Goal: Task Accomplishment & Management: Use online tool/utility

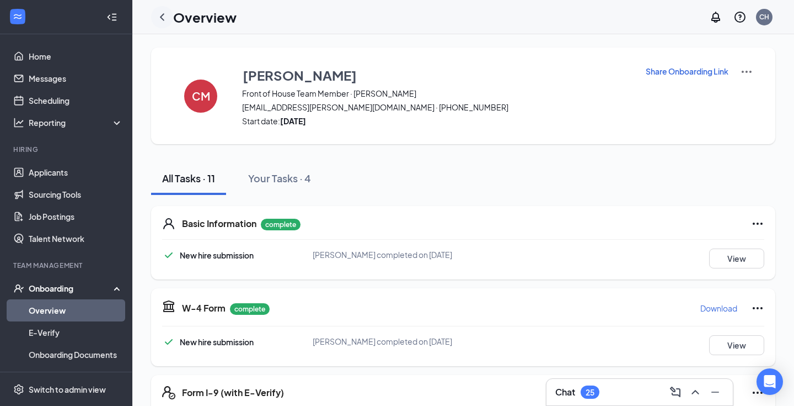
click at [164, 18] on icon "ChevronLeft" at bounding box center [162, 16] width 13 height 13
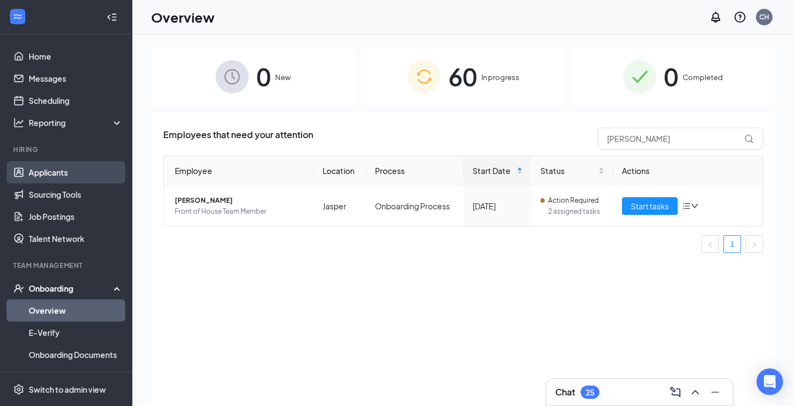
click at [57, 176] on link "Applicants" at bounding box center [76, 172] width 94 height 22
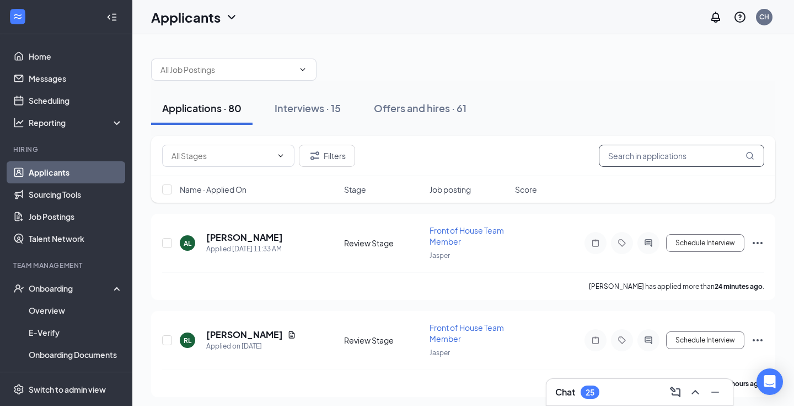
click at [679, 153] on input "text" at bounding box center [682, 156] width 166 height 22
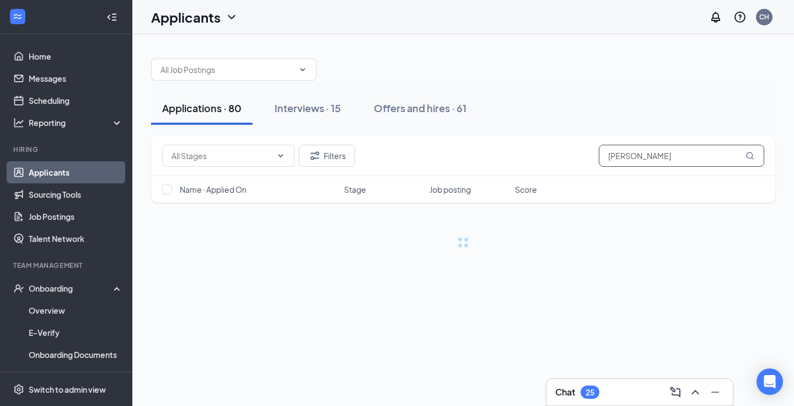
type input "[PERSON_NAME]"
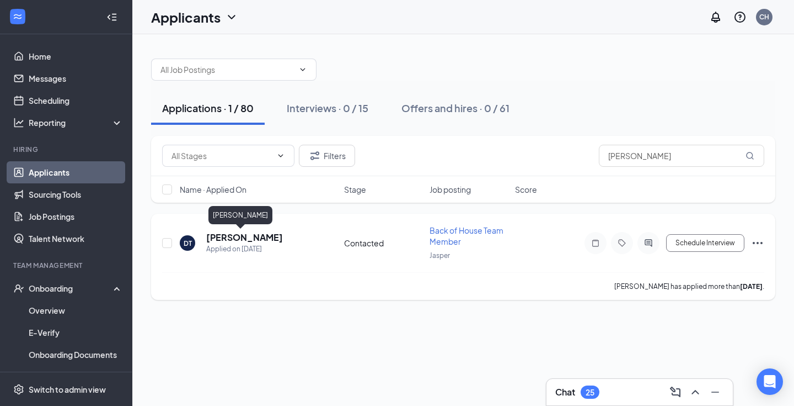
click at [226, 241] on h5 "[PERSON_NAME]" at bounding box center [244, 237] width 77 height 12
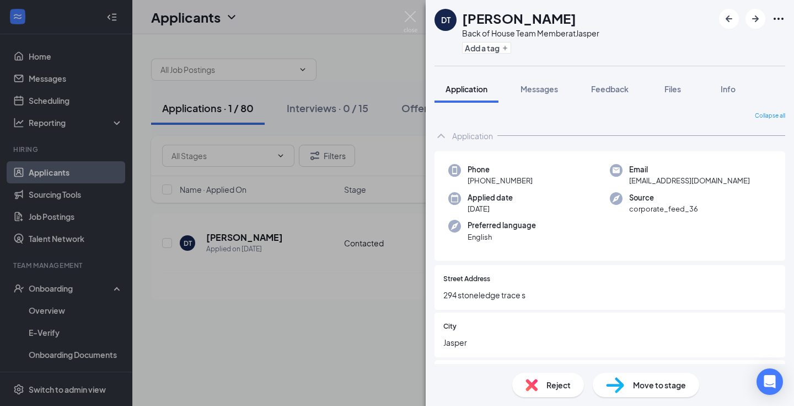
click at [664, 383] on span "Move to stage" at bounding box center [659, 384] width 53 height 12
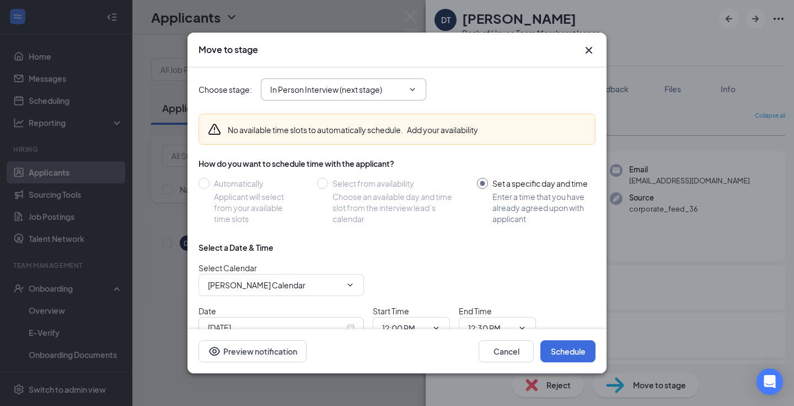
click at [374, 90] on input "In Person Interview (next stage)" at bounding box center [337, 89] width 134 height 12
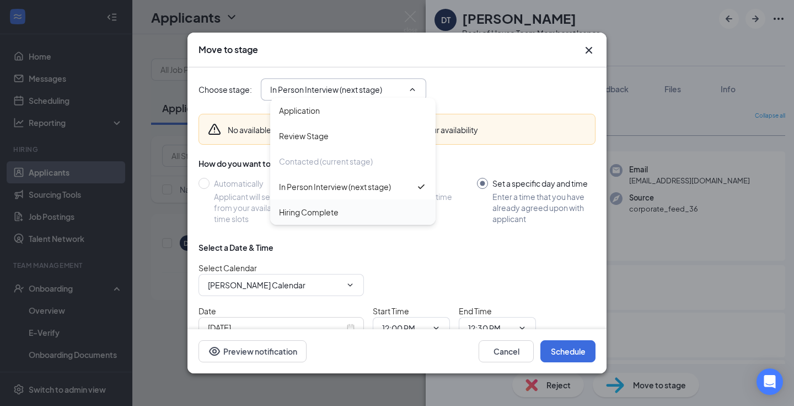
click at [332, 218] on div "Hiring Complete" at bounding box center [353, 211] width 166 height 25
type input "Hiring Complete"
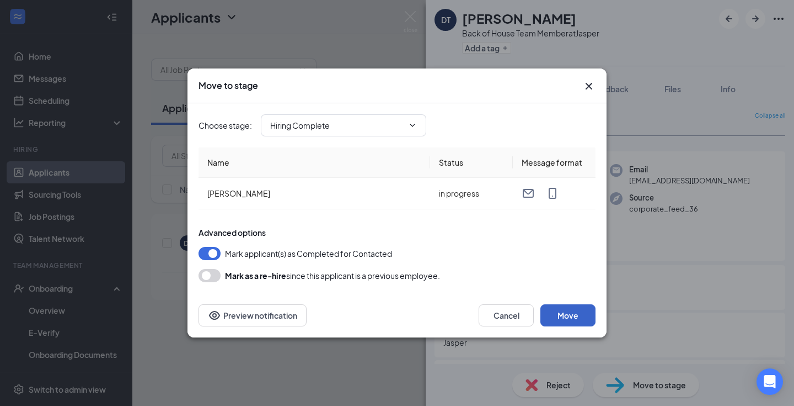
click at [558, 312] on button "Move" at bounding box center [568, 315] width 55 height 22
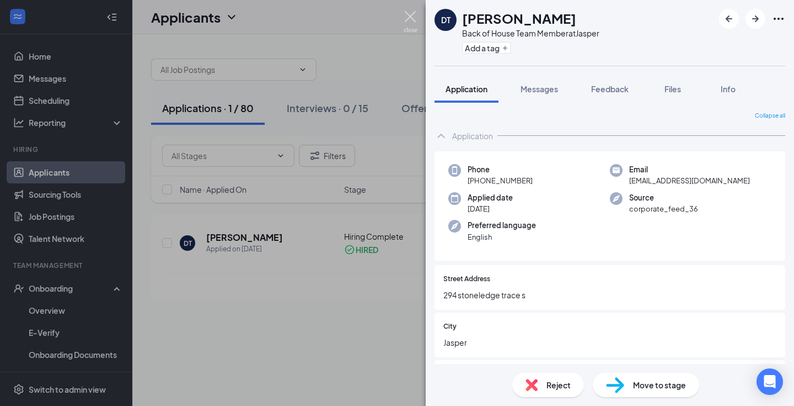
click at [413, 17] on img at bounding box center [411, 22] width 14 height 22
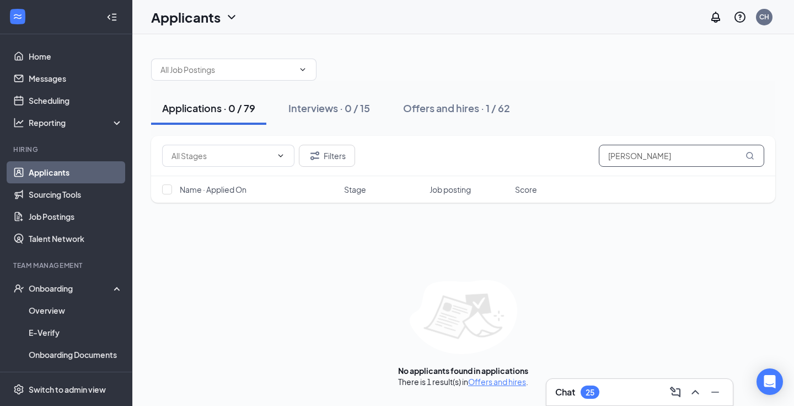
drag, startPoint x: 675, startPoint y: 158, endPoint x: 510, endPoint y: 148, distance: 165.3
click at [510, 148] on div "Filters [PERSON_NAME]" at bounding box center [463, 156] width 602 height 22
type input "j"
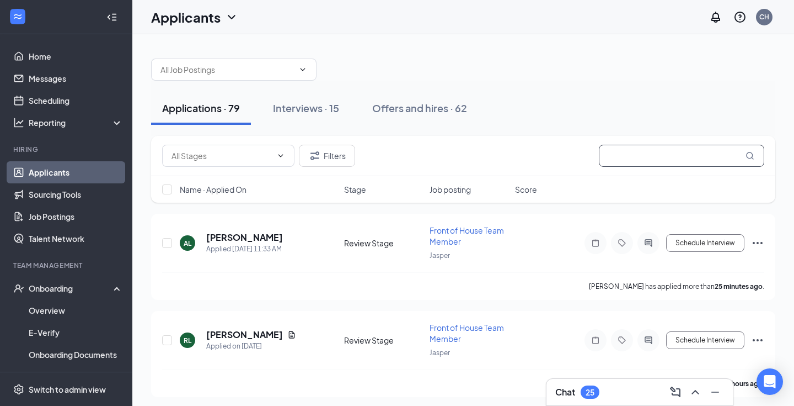
paste input "[PERSON_NAME]"
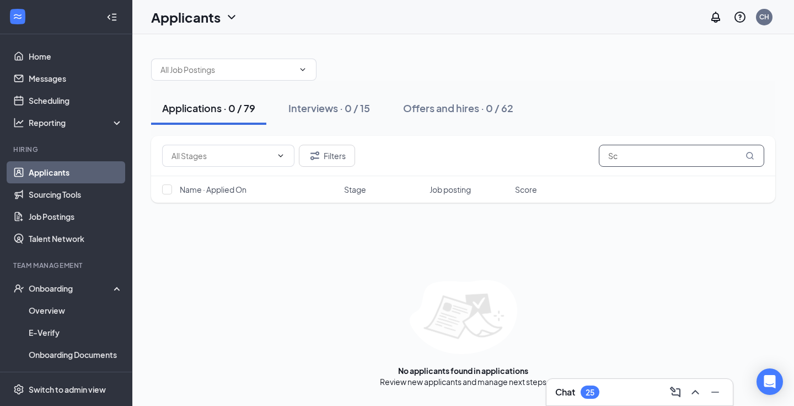
type input "S"
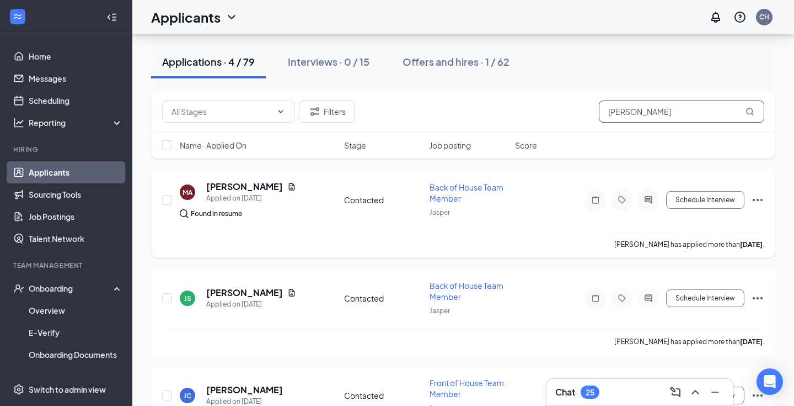
scroll to position [47, 0]
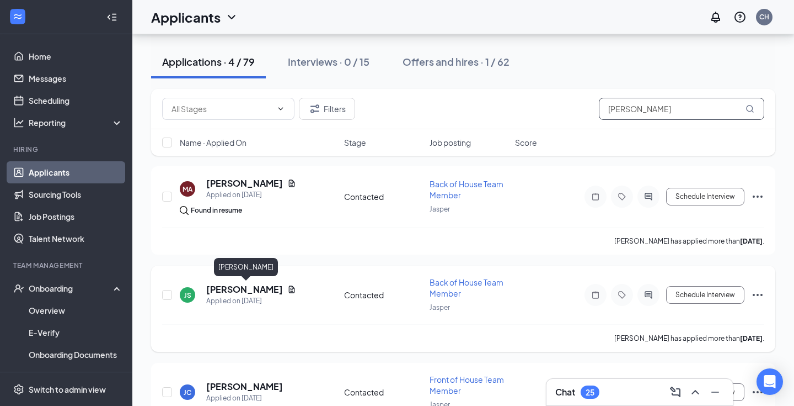
type input "[PERSON_NAME]"
click at [278, 290] on h5 "[PERSON_NAME]" at bounding box center [244, 289] width 77 height 12
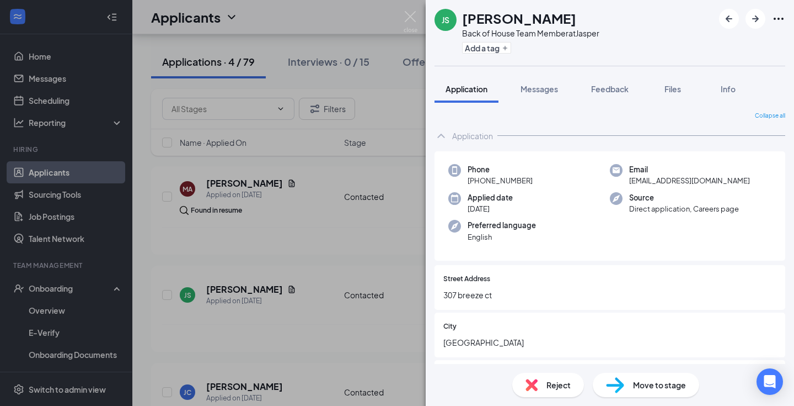
drag, startPoint x: 596, startPoint y: 22, endPoint x: 512, endPoint y: 24, distance: 83.9
click at [512, 24] on div "[PERSON_NAME]" at bounding box center [530, 18] width 137 height 19
copy h1 "[PERSON_NAME]"
click at [295, 222] on div "JS [PERSON_NAME] Back of House Team Member at Jasper Add a tag Application Mess…" at bounding box center [397, 203] width 794 height 406
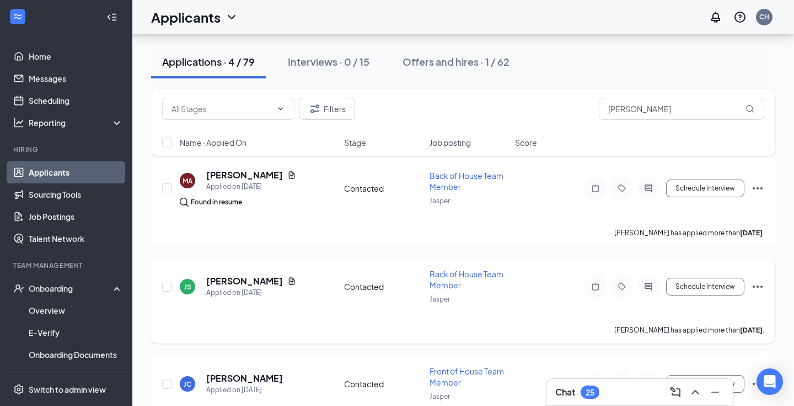
scroll to position [57, 0]
click at [273, 281] on h5 "[PERSON_NAME]" at bounding box center [244, 280] width 77 height 12
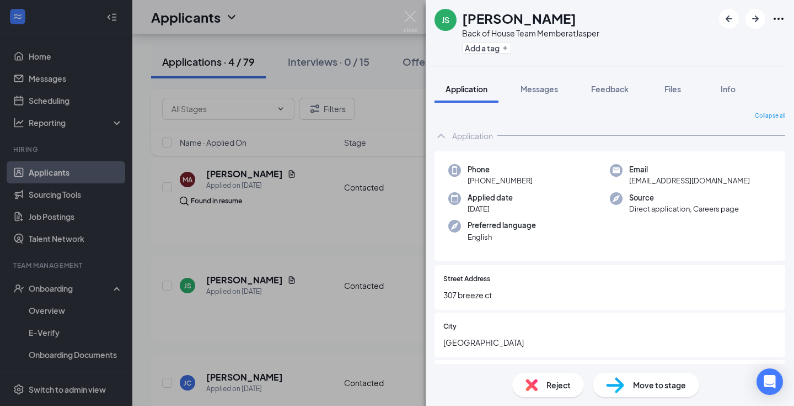
click at [628, 401] on div "Reject Move to stage" at bounding box center [610, 385] width 369 height 42
click at [628, 392] on div "Move to stage" at bounding box center [646, 384] width 106 height 24
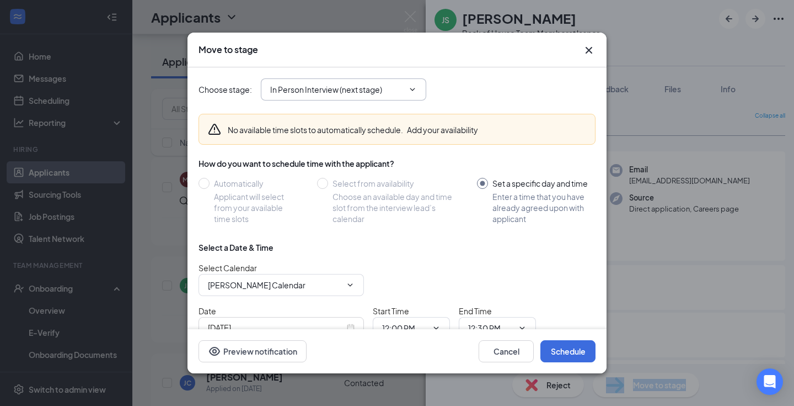
click at [413, 93] on icon "ChevronDown" at bounding box center [412, 89] width 9 height 9
click at [378, 93] on input "In Person Interview (next stage)" at bounding box center [337, 89] width 134 height 12
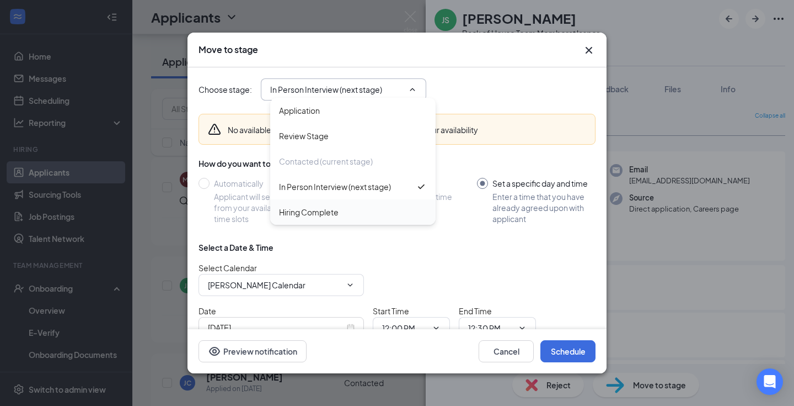
click at [351, 209] on div "Hiring Complete" at bounding box center [353, 212] width 148 height 12
type input "Hiring Complete"
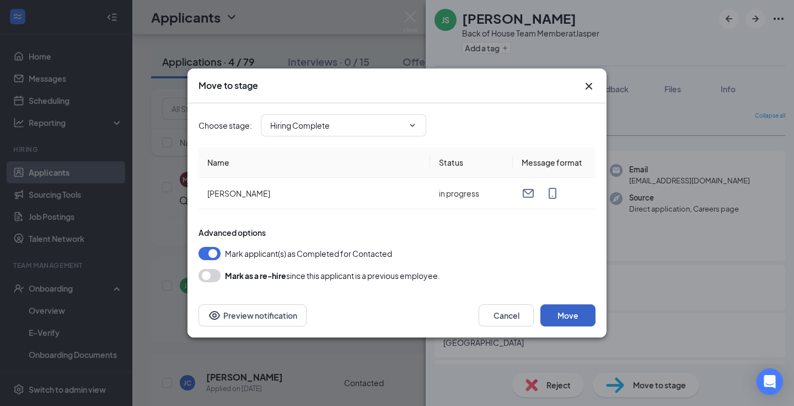
click at [556, 314] on button "Move" at bounding box center [568, 315] width 55 height 22
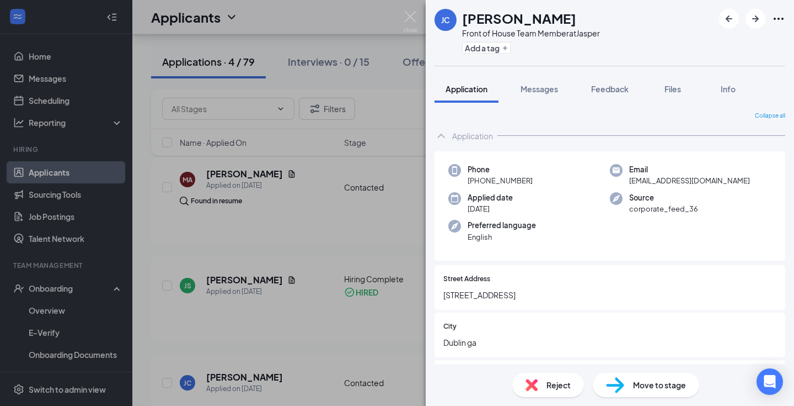
click at [316, 289] on div "[PERSON_NAME] Jayden [PERSON_NAME] Front of House Team Member at Jasper Add a t…" at bounding box center [397, 203] width 794 height 406
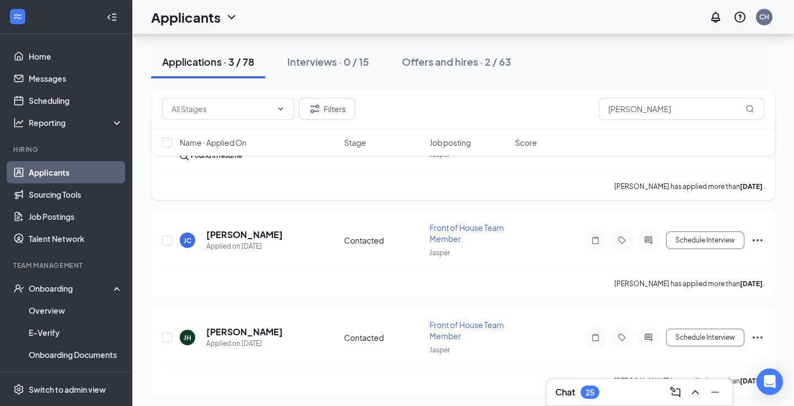
scroll to position [100, 0]
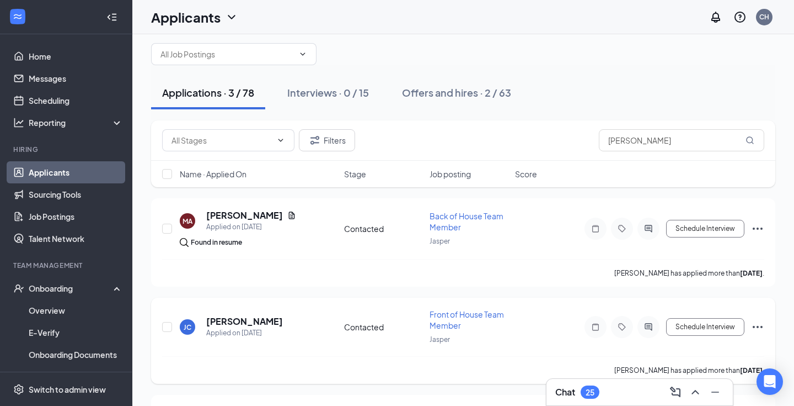
scroll to position [16, 0]
click at [74, 289] on div "Onboarding" at bounding box center [71, 287] width 85 height 11
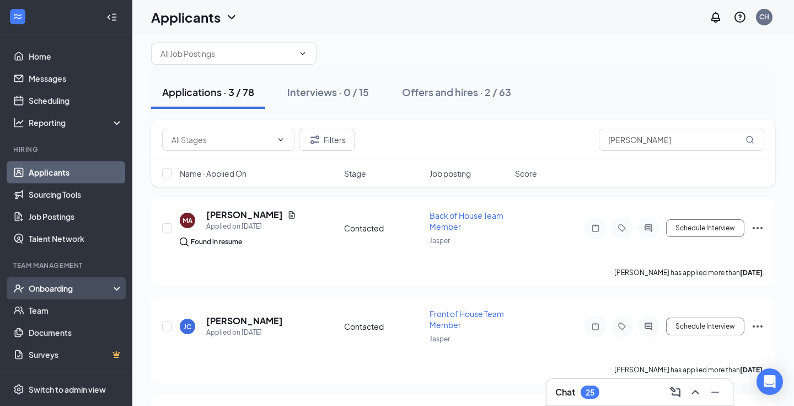
click at [74, 289] on div "Onboarding" at bounding box center [71, 287] width 85 height 11
click at [63, 314] on link "Overview" at bounding box center [76, 310] width 94 height 22
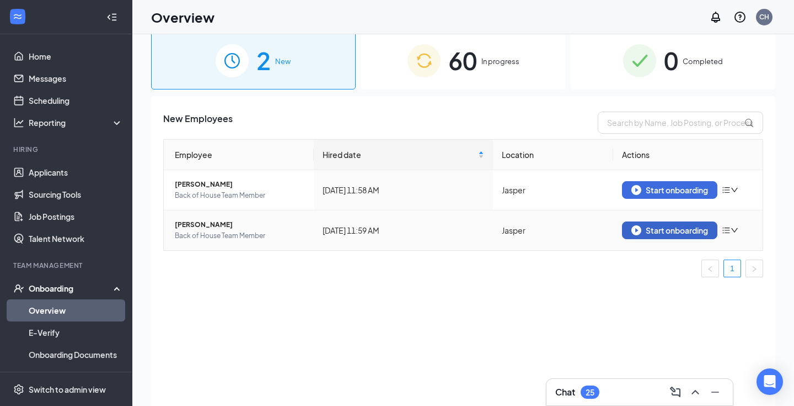
click at [673, 227] on div "Start onboarding" at bounding box center [670, 230] width 77 height 10
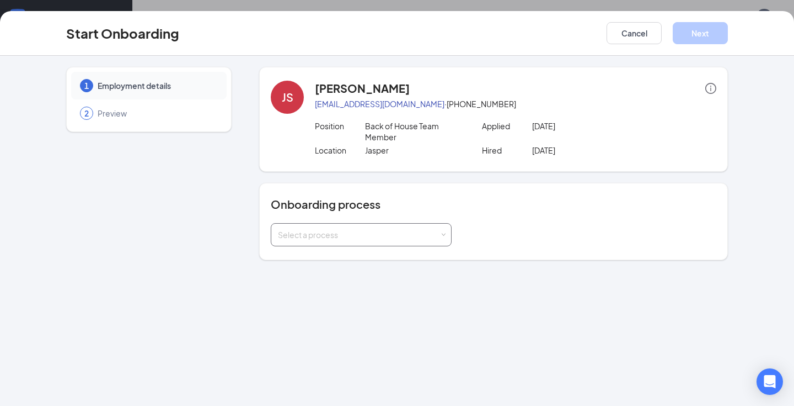
click at [346, 232] on div "Select a process" at bounding box center [359, 234] width 162 height 11
click at [342, 255] on span "Onboarding Process" at bounding box center [312, 258] width 75 height 10
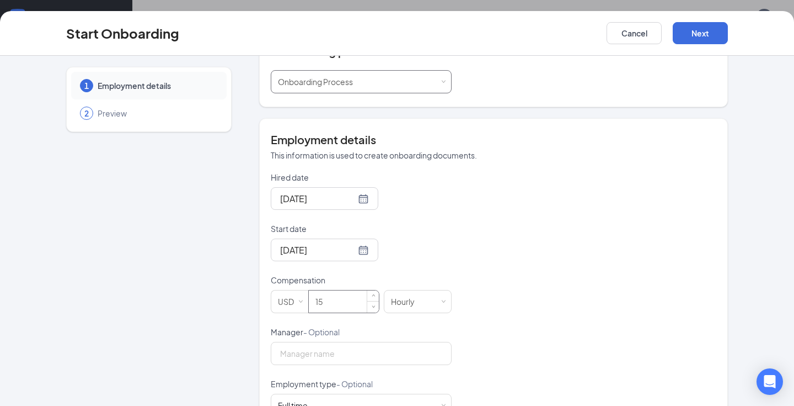
scroll to position [156, 0]
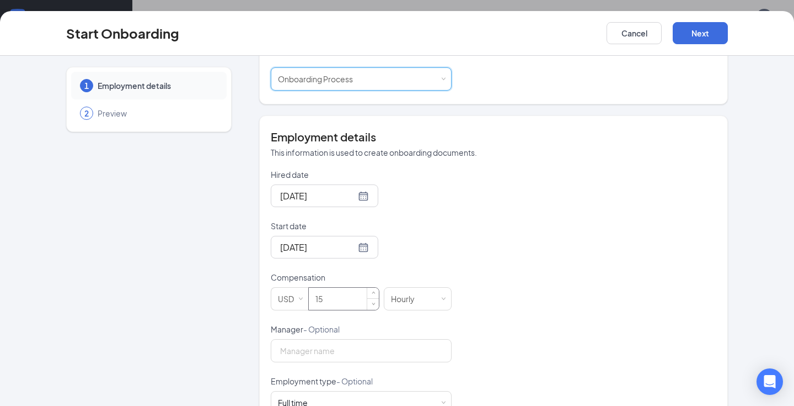
click at [332, 302] on input "15" at bounding box center [344, 298] width 70 height 22
type input "14"
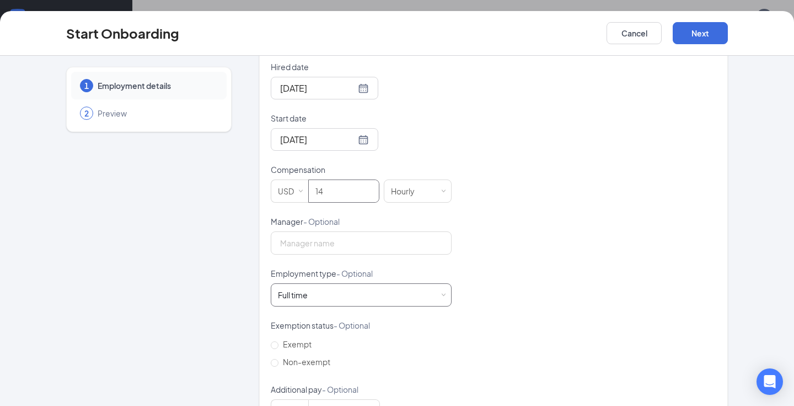
scroll to position [305, 0]
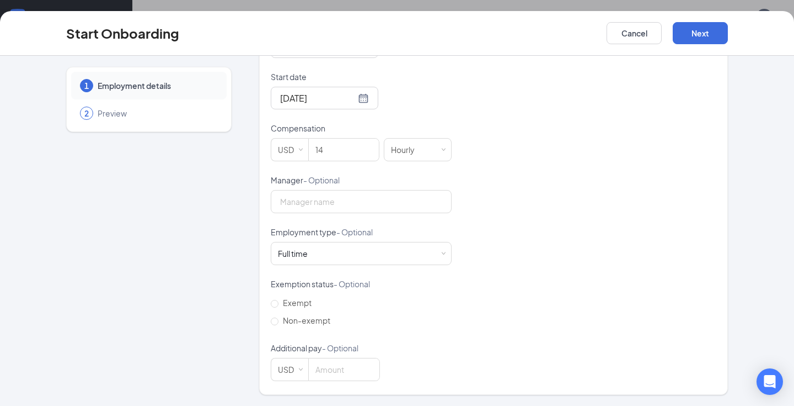
click at [517, 225] on div "Hired date Sep 15, 2025 Start date Sep 15, 2025 Compensation USD 14 Hourly Mana…" at bounding box center [494, 200] width 446 height 361
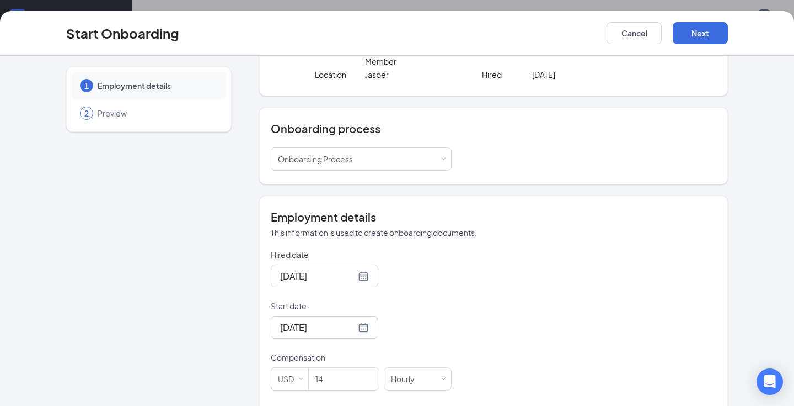
scroll to position [0, 0]
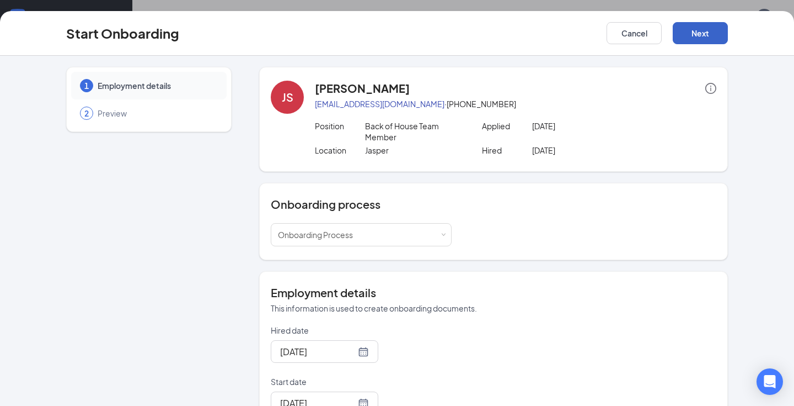
click at [716, 31] on button "Next" at bounding box center [700, 33] width 55 height 22
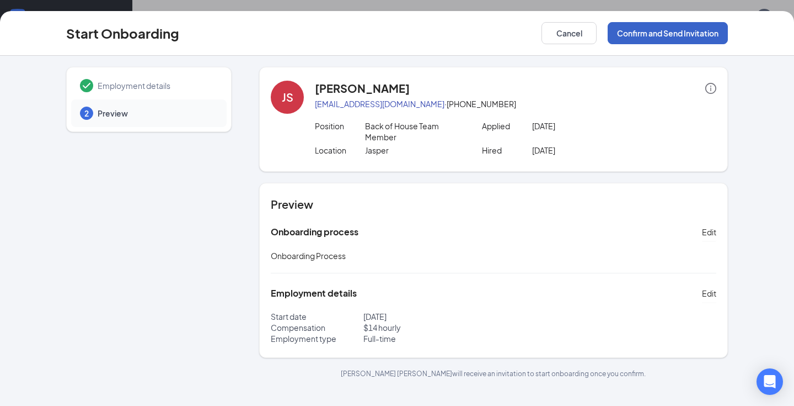
click at [663, 33] on button "Confirm and Send Invitation" at bounding box center [668, 33] width 120 height 22
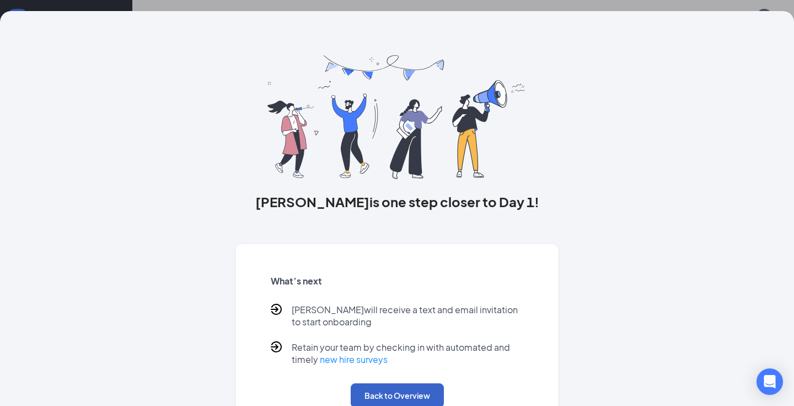
click at [407, 390] on button "Back to Overview" at bounding box center [397, 395] width 93 height 24
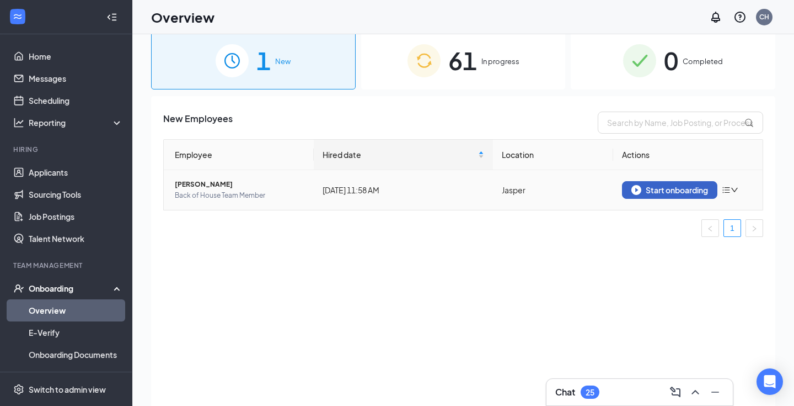
click at [650, 188] on div "Start onboarding" at bounding box center [670, 190] width 77 height 10
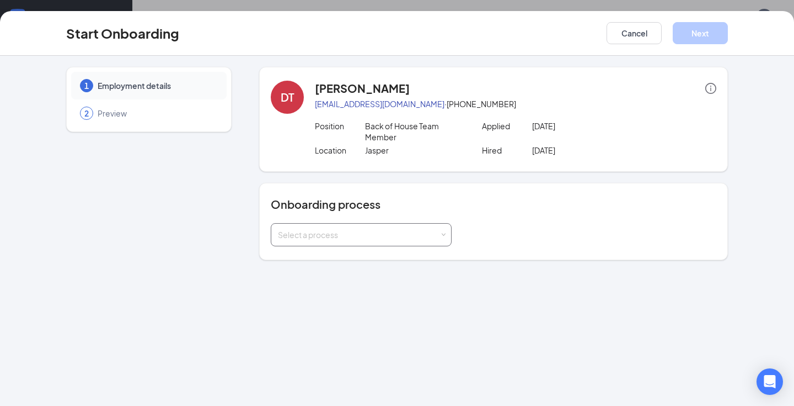
click at [343, 243] on div "Select a process" at bounding box center [361, 234] width 167 height 22
click at [342, 256] on span "Onboarding Process" at bounding box center [312, 258] width 75 height 10
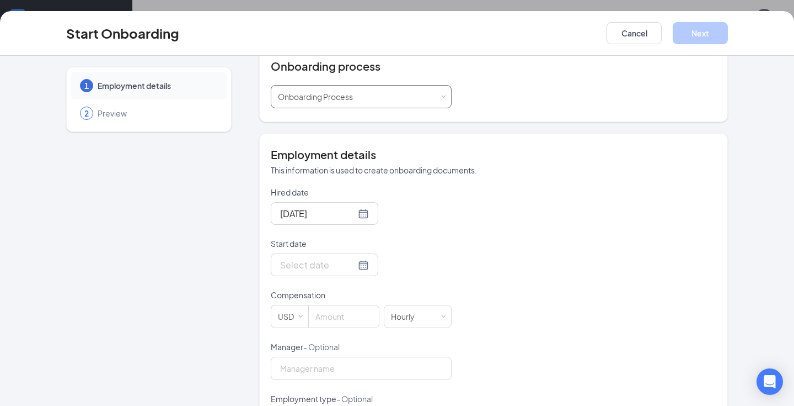
scroll to position [182, 0]
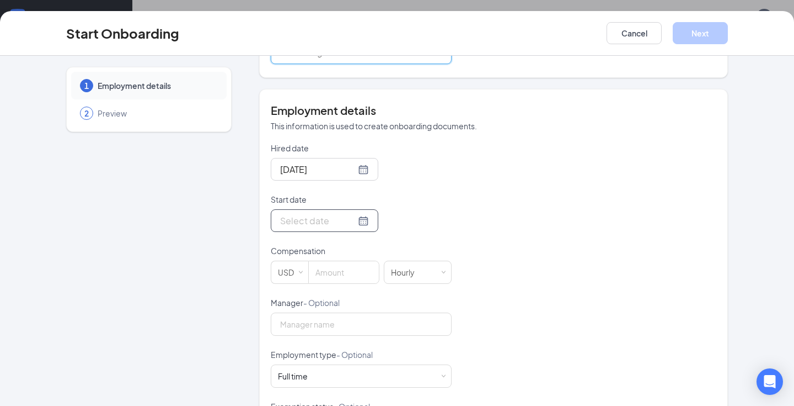
click at [354, 225] on div at bounding box center [324, 221] width 89 height 14
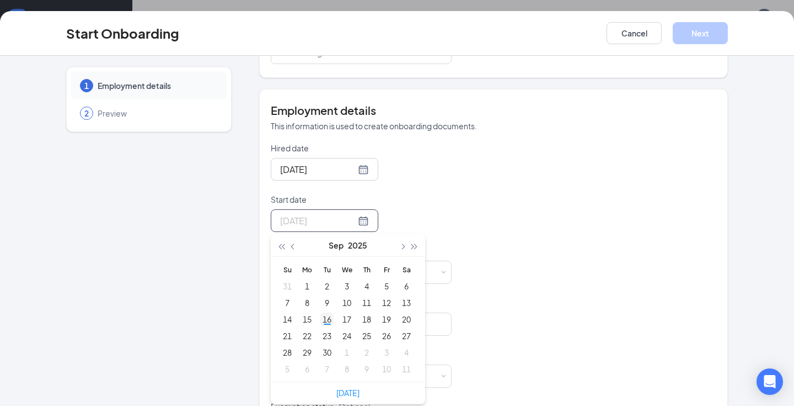
type input "[DATE]"
click at [328, 322] on div "16" at bounding box center [327, 318] width 13 height 13
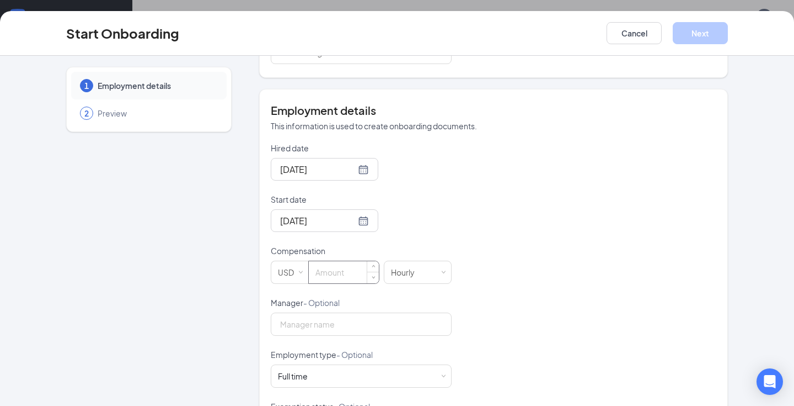
click at [337, 276] on input at bounding box center [344, 272] width 70 height 22
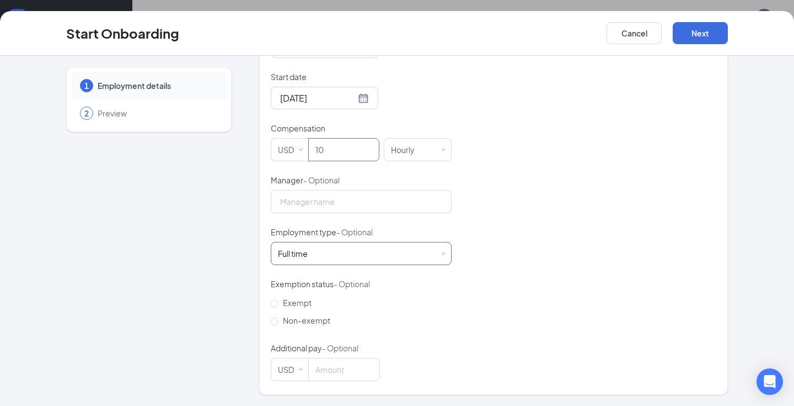
type input "10"
click at [345, 255] on div "Full time Works 30+ hours per week and is reasonably expected to work" at bounding box center [361, 253] width 167 height 22
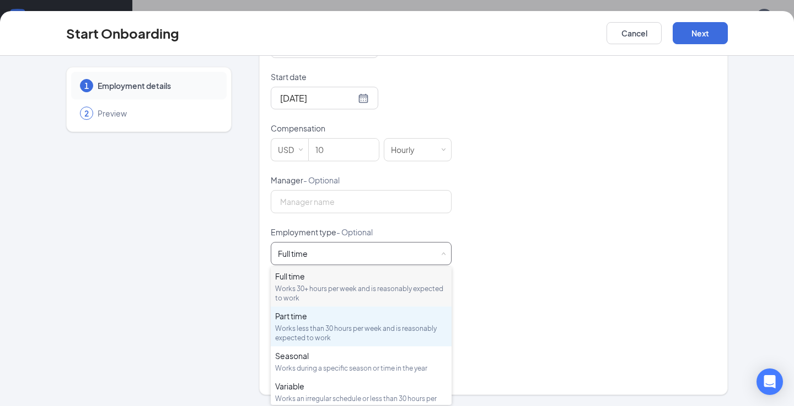
drag, startPoint x: 329, startPoint y: 345, endPoint x: 333, endPoint y: 337, distance: 9.1
click at [333, 337] on ul "Full time Works 30+ hours per week and is reasonably expected to work Part time…" at bounding box center [361, 335] width 181 height 138
click at [333, 337] on div "Works less than 30 hours per week and is reasonably expected to work" at bounding box center [361, 332] width 172 height 19
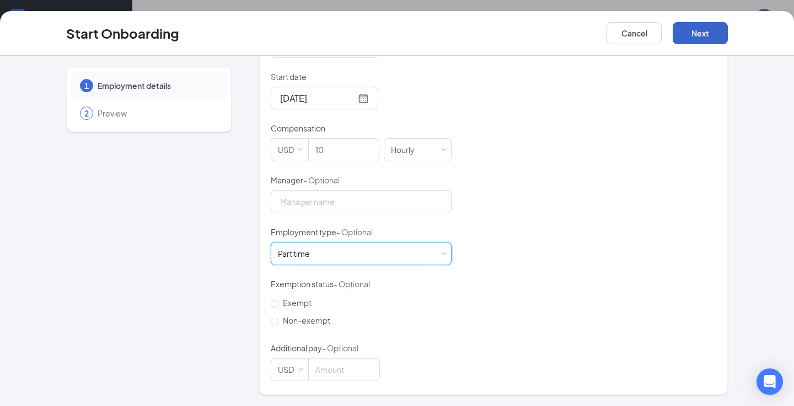
click at [697, 43] on button "Next" at bounding box center [700, 33] width 55 height 22
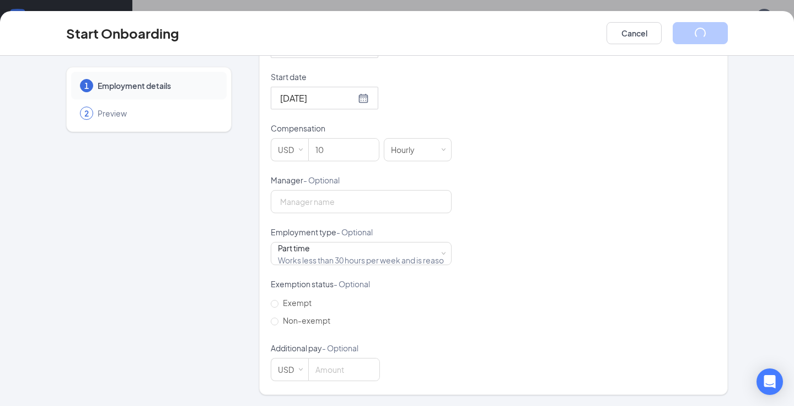
scroll to position [0, 0]
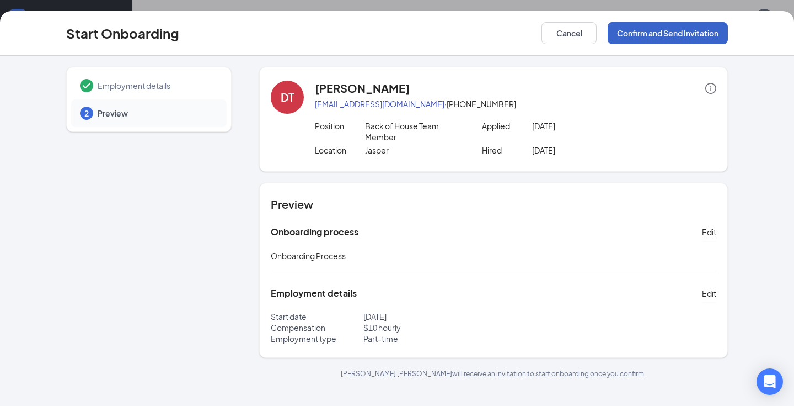
click at [692, 37] on button "Confirm and Send Invitation" at bounding box center [668, 33] width 120 height 22
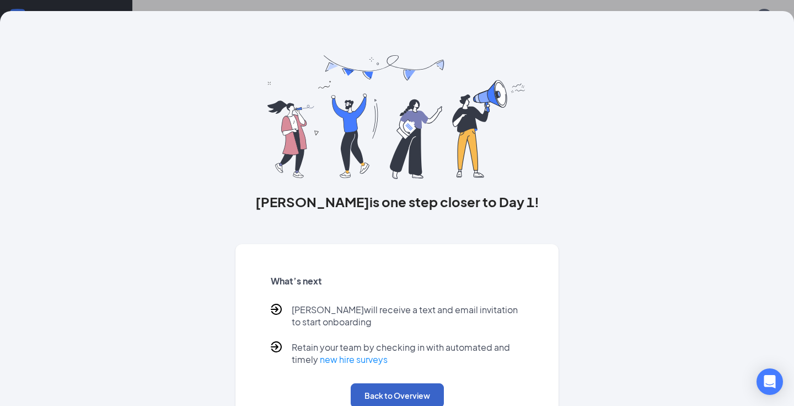
click at [378, 392] on button "Back to Overview" at bounding box center [397, 395] width 93 height 24
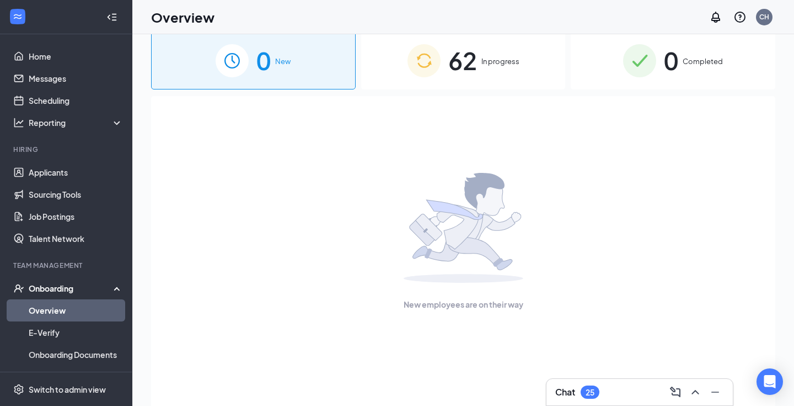
click at [75, 292] on div "Onboarding" at bounding box center [71, 287] width 85 height 11
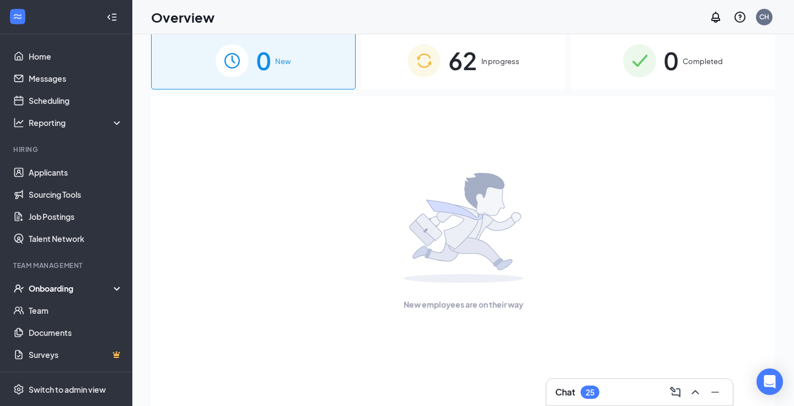
click at [73, 292] on div "Onboarding" at bounding box center [71, 287] width 85 height 11
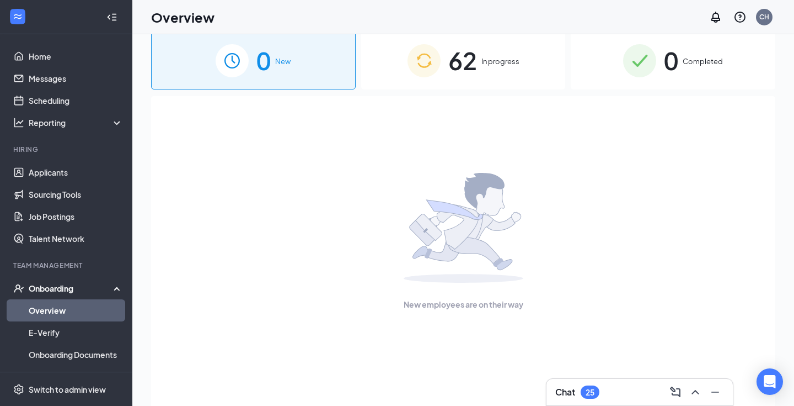
click at [68, 303] on link "Overview" at bounding box center [76, 310] width 94 height 22
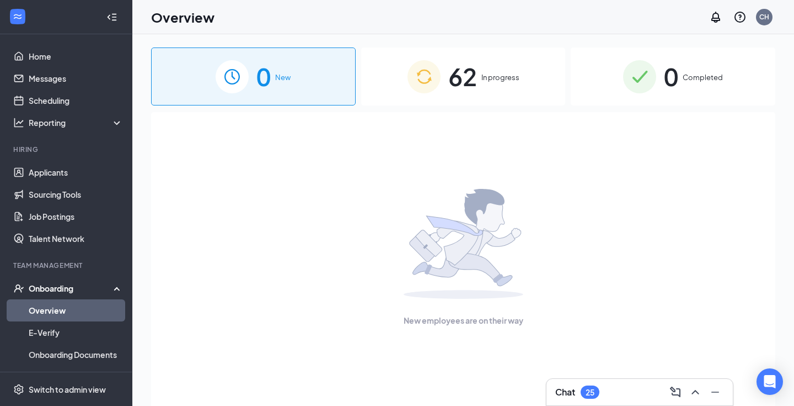
click at [432, 84] on img at bounding box center [424, 76] width 33 height 33
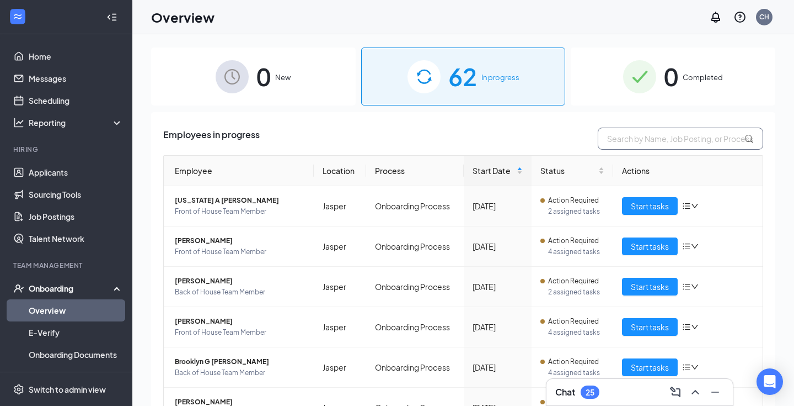
click at [685, 140] on input "text" at bounding box center [681, 138] width 166 height 22
type input "daman"
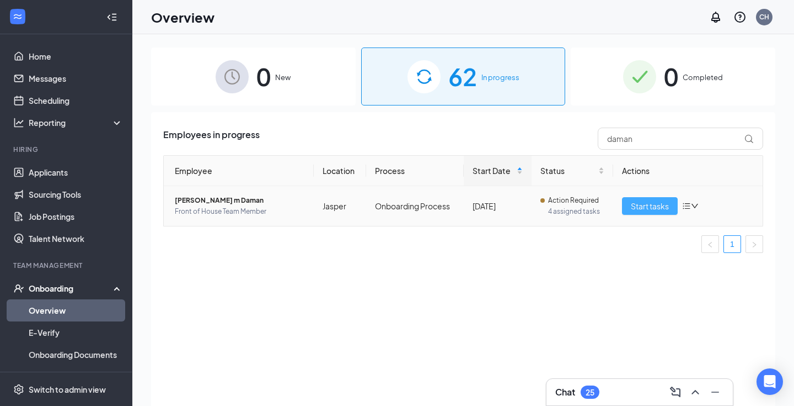
click at [663, 204] on span "Start tasks" at bounding box center [650, 206] width 38 height 12
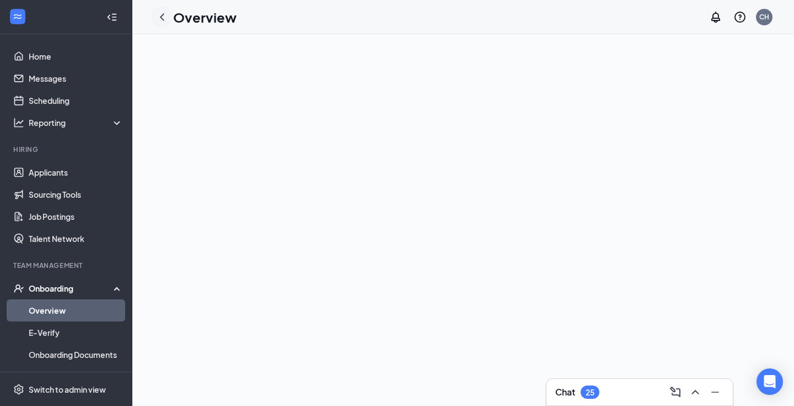
click at [162, 20] on icon "ChevronLeft" at bounding box center [162, 16] width 13 height 13
click at [68, 305] on link "Overview" at bounding box center [76, 310] width 94 height 22
click at [175, 17] on h1 "Overview" at bounding box center [182, 17] width 63 height 19
click at [21, 17] on icon "WorkstreamLogo" at bounding box center [17, 16] width 11 height 11
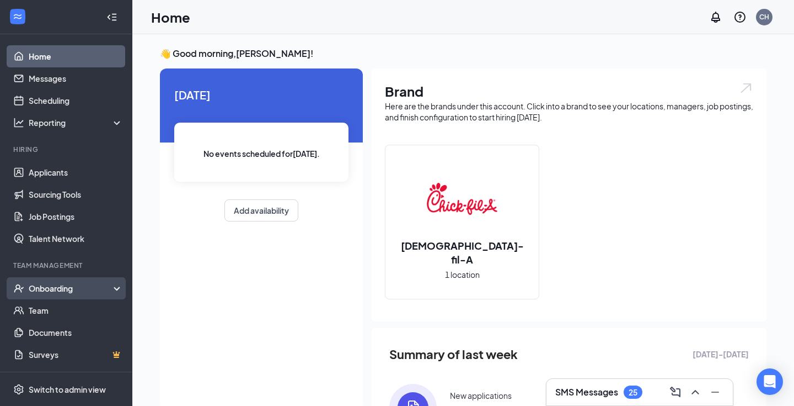
click at [54, 286] on div "Onboarding" at bounding box center [71, 287] width 85 height 11
click at [57, 310] on link "Overview" at bounding box center [76, 310] width 94 height 22
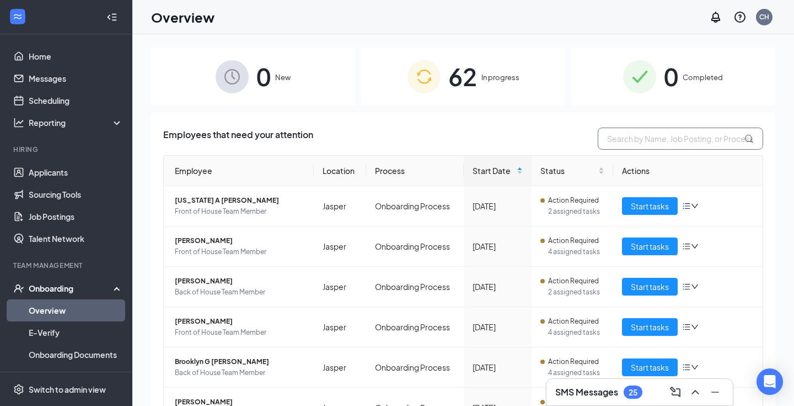
click at [649, 141] on input "text" at bounding box center [681, 138] width 166 height 22
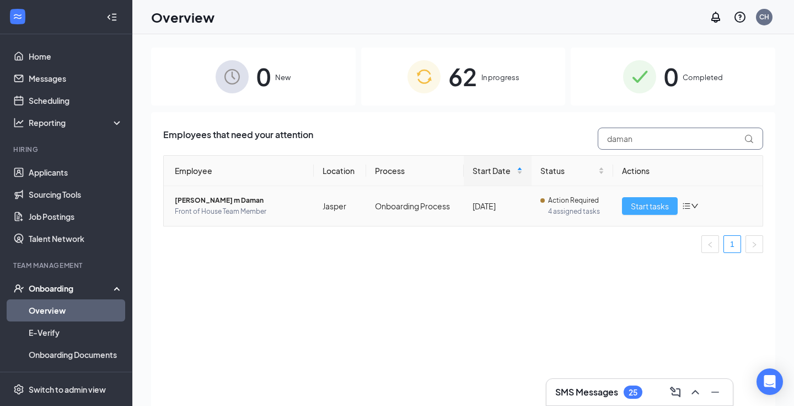
type input "daman"
click at [637, 200] on span "Start tasks" at bounding box center [650, 206] width 38 height 12
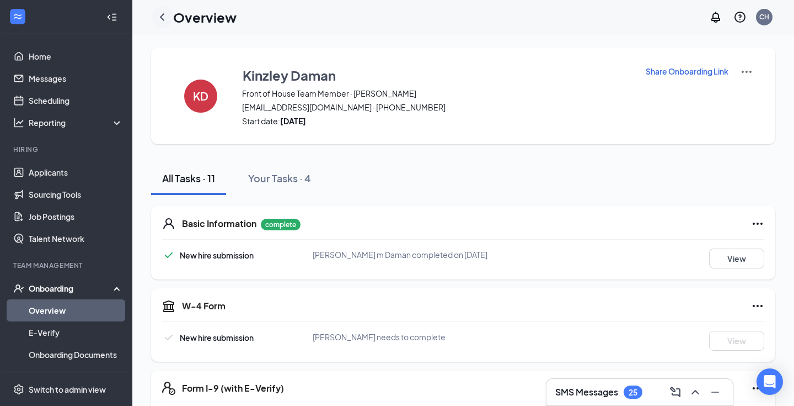
click at [158, 24] on div at bounding box center [162, 17] width 22 height 22
click at [161, 19] on icon "ChevronLeft" at bounding box center [162, 16] width 13 height 13
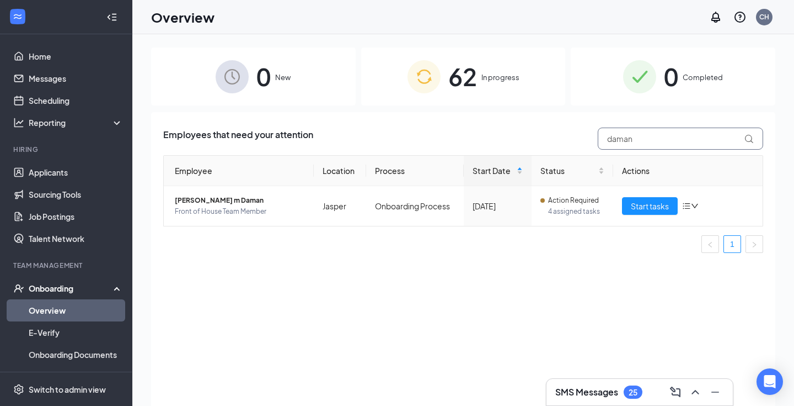
drag, startPoint x: 647, startPoint y: 141, endPoint x: 514, endPoint y: 135, distance: 133.1
click at [514, 135] on div "Employees that need your attention daman" at bounding box center [463, 138] width 600 height 22
type input "johnson"
click at [638, 207] on span "Start tasks" at bounding box center [650, 206] width 38 height 12
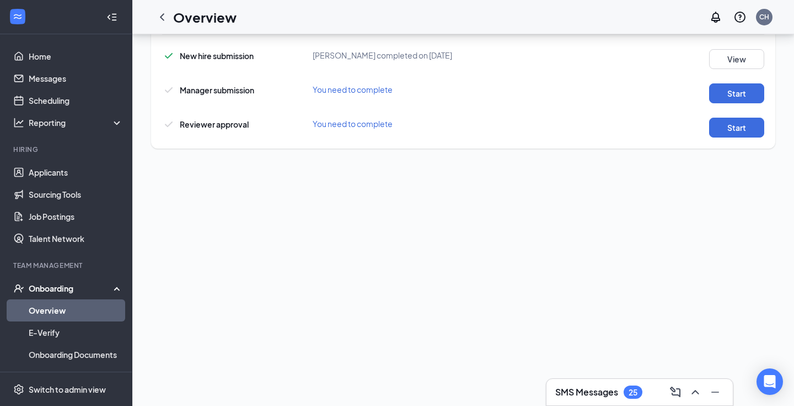
scroll to position [222, 0]
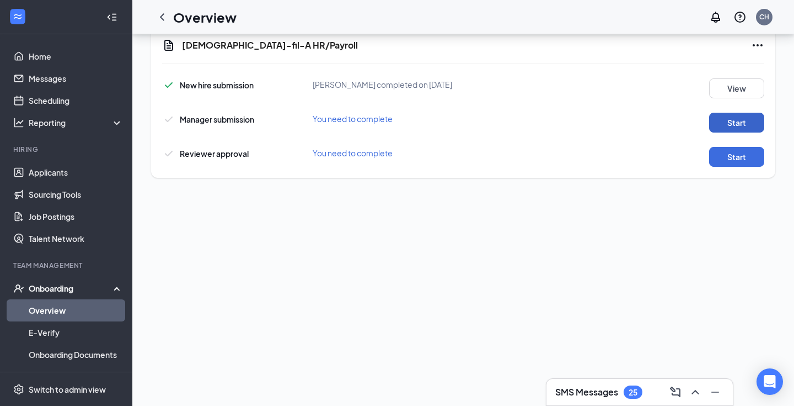
click at [752, 121] on button "Start" at bounding box center [736, 123] width 55 height 20
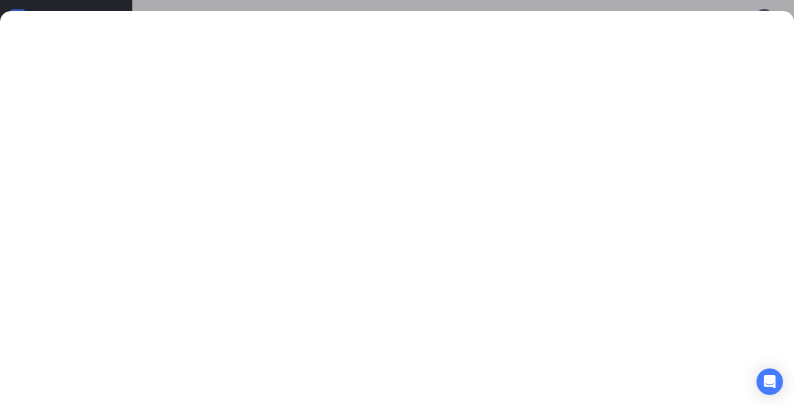
scroll to position [547, 0]
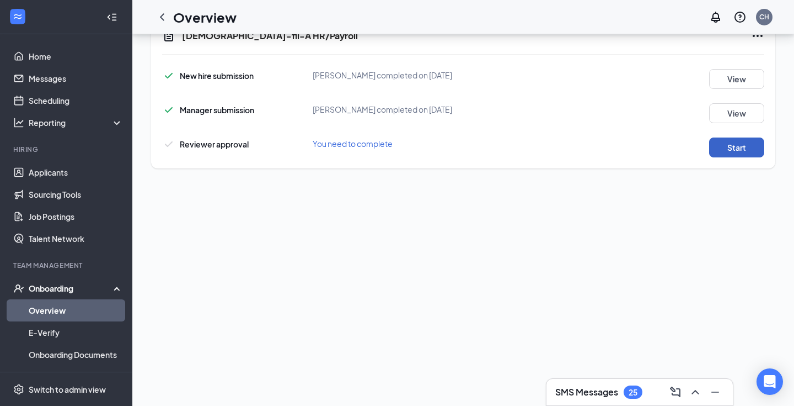
click at [729, 146] on button "Start" at bounding box center [736, 147] width 55 height 20
click at [162, 14] on icon "ChevronLeft" at bounding box center [162, 16] width 13 height 13
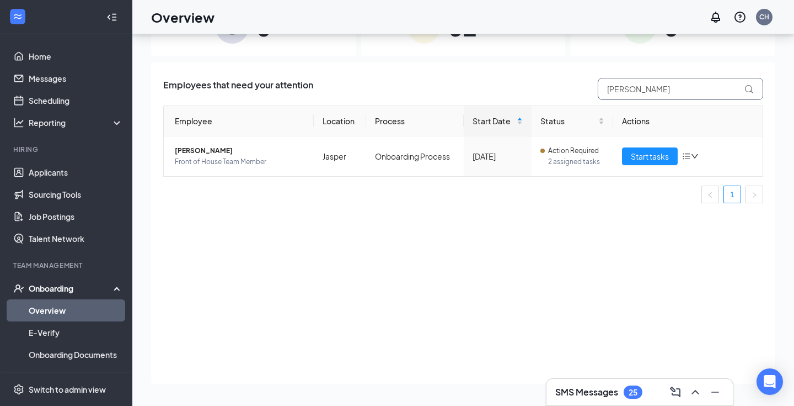
drag, startPoint x: 647, startPoint y: 90, endPoint x: 531, endPoint y: 89, distance: 115.9
click at [531, 89] on div "Employees that need your attention johnson" at bounding box center [463, 89] width 600 height 22
type input "Chitwood"
click at [632, 161] on span "Start tasks" at bounding box center [650, 156] width 38 height 12
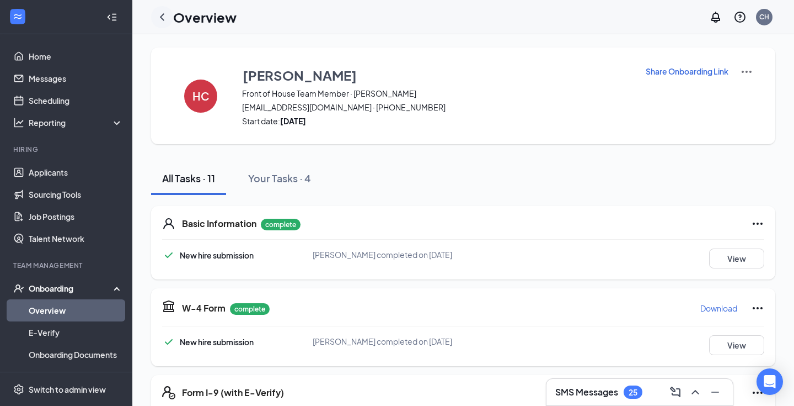
click at [162, 13] on icon "ChevronLeft" at bounding box center [162, 16] width 13 height 13
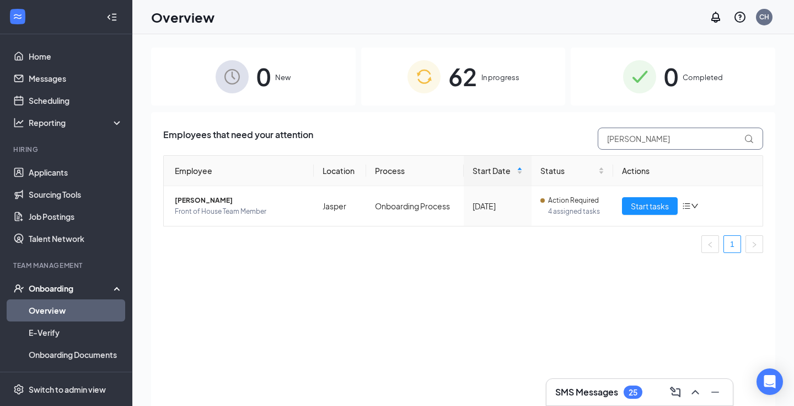
click at [669, 140] on input "Chitwood" at bounding box center [681, 138] width 166 height 22
type input "C"
paste input "Nevaeh Trowel"
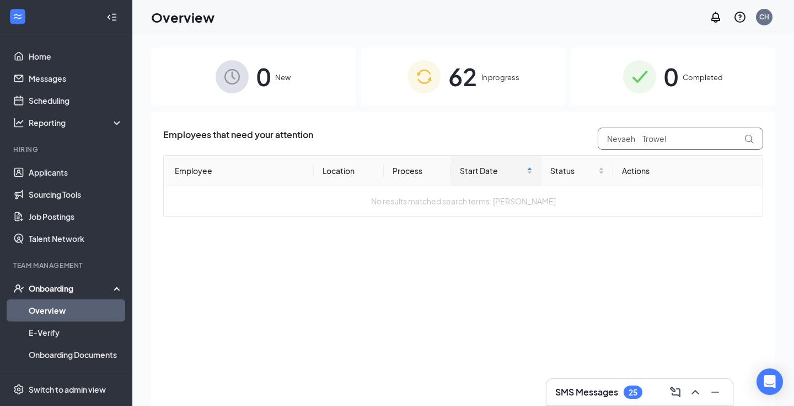
drag, startPoint x: 640, startPoint y: 142, endPoint x: 549, endPoint y: 131, distance: 91.8
click at [549, 131] on div "Employees that need your attention Nevaeh Trowel" at bounding box center [463, 138] width 600 height 22
type input "Trowel"
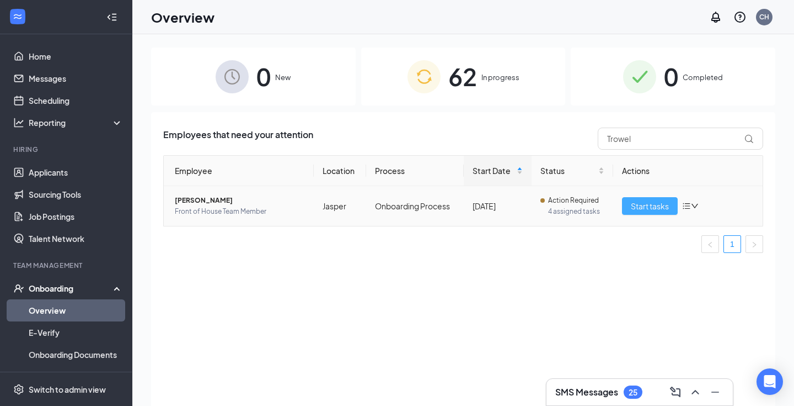
click at [666, 208] on span "Start tasks" at bounding box center [650, 206] width 38 height 12
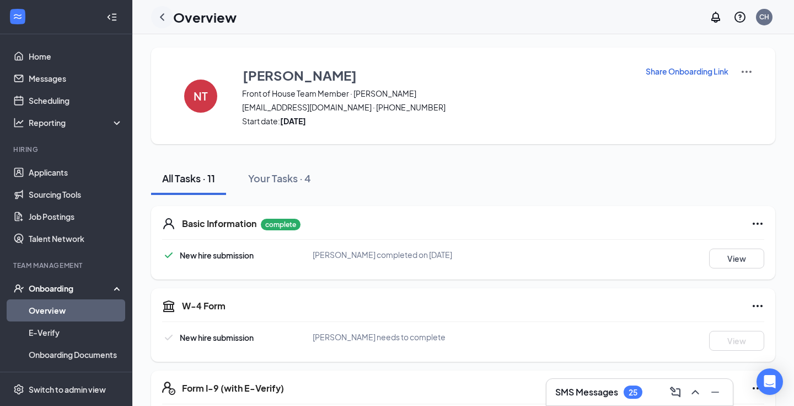
click at [166, 15] on icon "ChevronLeft" at bounding box center [162, 16] width 13 height 13
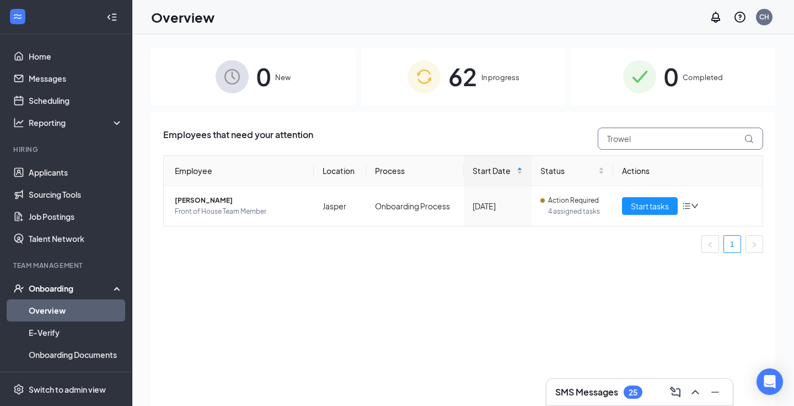
drag, startPoint x: 663, startPoint y: 145, endPoint x: 485, endPoint y: 140, distance: 177.2
click at [485, 140] on div "Employees that need your attention Trowel" at bounding box center [463, 138] width 600 height 22
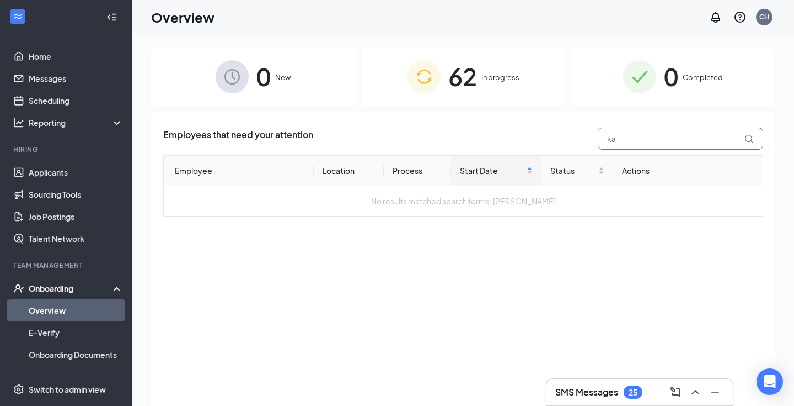
type input "k"
type input "Fenn"
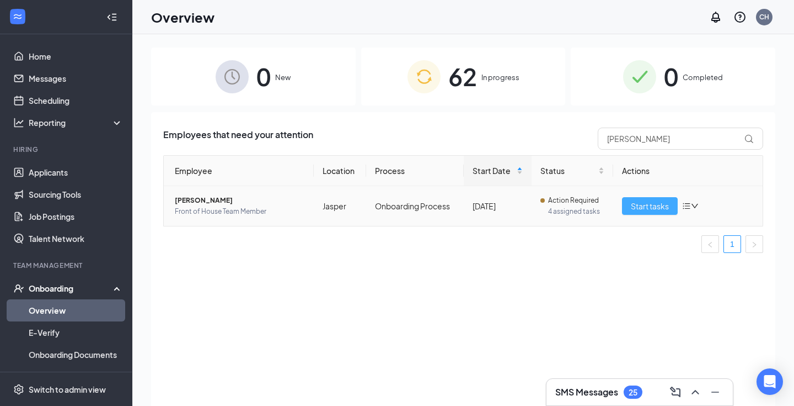
click at [637, 200] on span "Start tasks" at bounding box center [650, 206] width 38 height 12
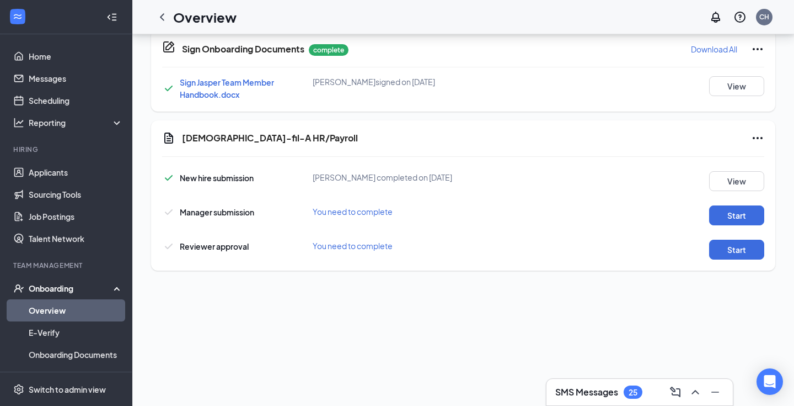
scroll to position [393, 0]
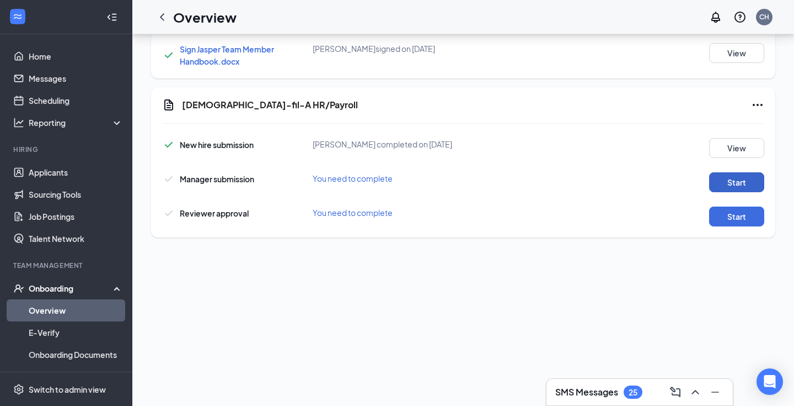
click at [724, 187] on button "Start" at bounding box center [736, 182] width 55 height 20
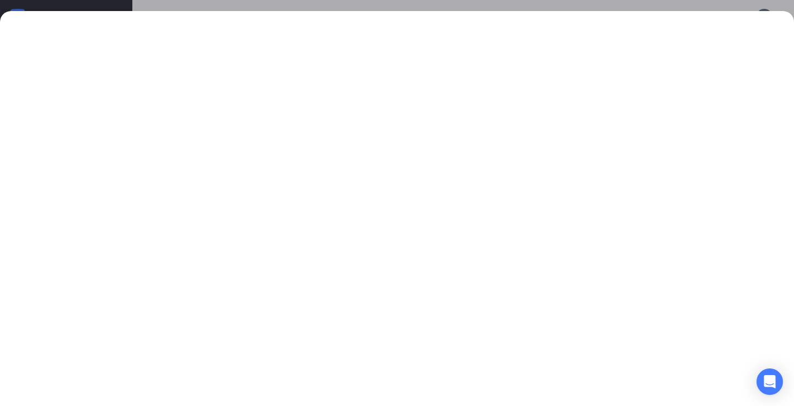
scroll to position [472, 0]
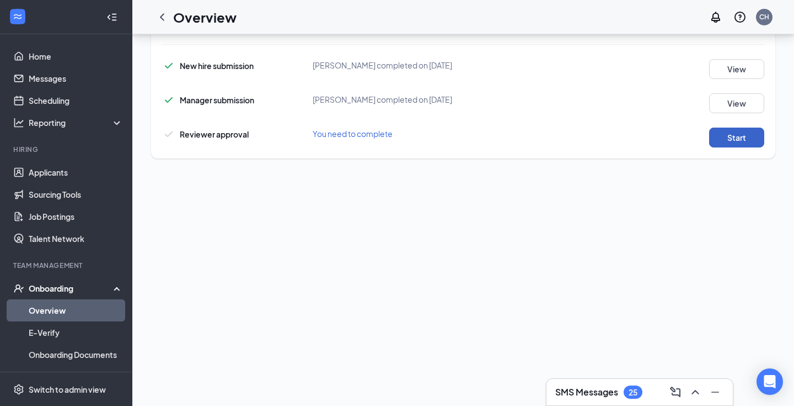
click at [729, 140] on button "Start" at bounding box center [736, 137] width 55 height 20
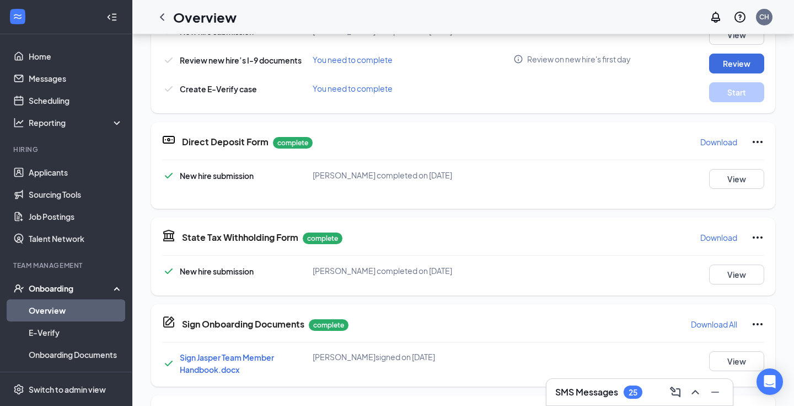
scroll to position [407, 0]
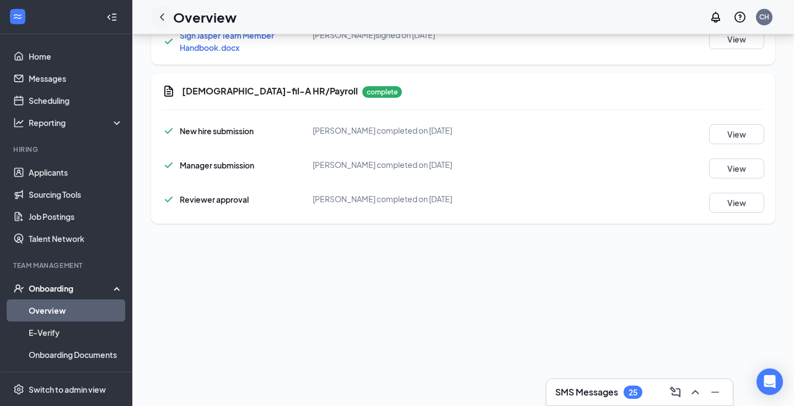
click at [164, 16] on icon "ChevronLeft" at bounding box center [162, 16] width 13 height 13
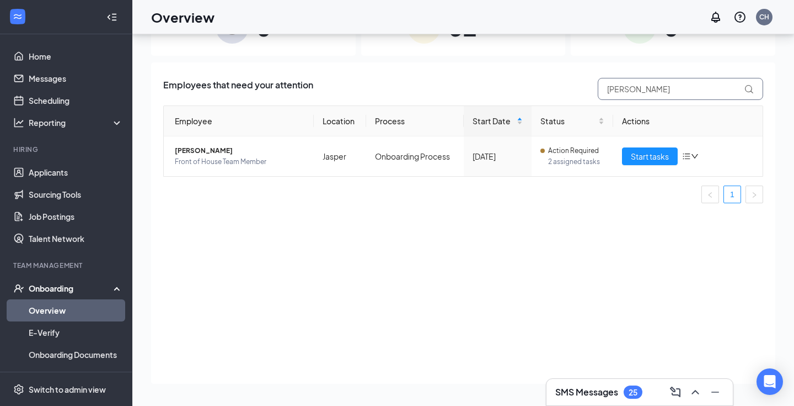
drag, startPoint x: 644, startPoint y: 90, endPoint x: 468, endPoint y: 81, distance: 175.7
click at [468, 81] on div "Employees that need your attention Fenn" at bounding box center [463, 89] width 600 height 22
type input "Garza"
click at [653, 162] on span "Start tasks" at bounding box center [650, 156] width 38 height 12
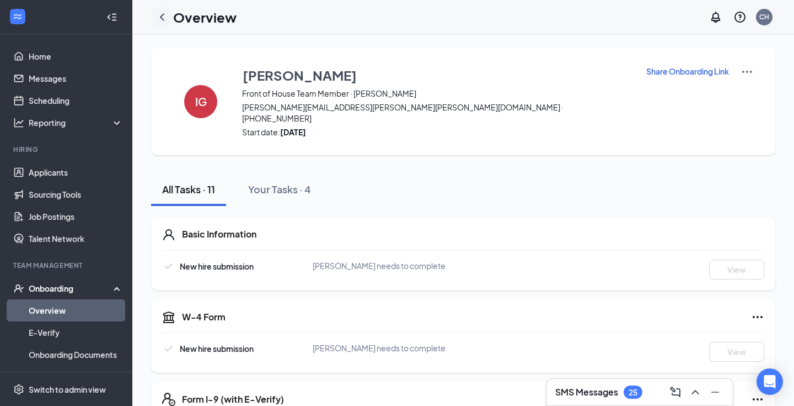
click at [167, 16] on icon "ChevronLeft" at bounding box center [162, 16] width 13 height 13
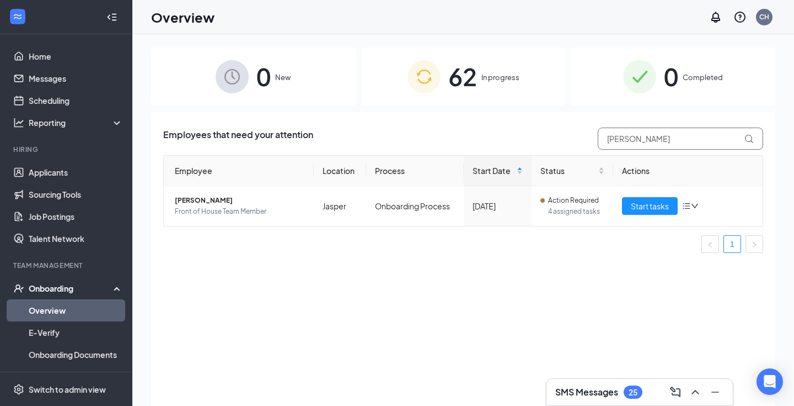
drag, startPoint x: 641, startPoint y: 138, endPoint x: 498, endPoint y: 141, distance: 142.9
click at [498, 141] on div "Employees that need your attention Garza" at bounding box center [463, 138] width 600 height 22
type input "CHipman"
click at [661, 206] on span "Start tasks" at bounding box center [650, 206] width 38 height 12
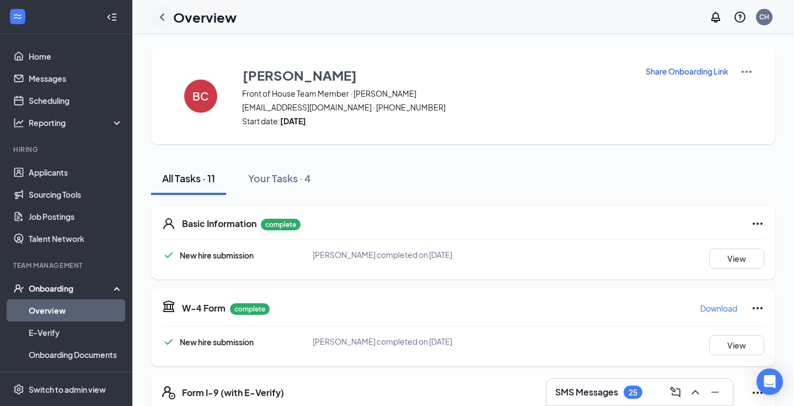
click at [161, 17] on icon "ChevronLeft" at bounding box center [162, 16] width 13 height 13
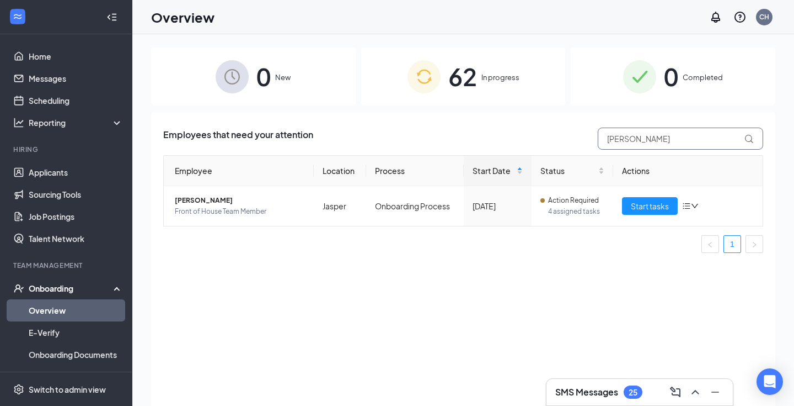
drag, startPoint x: 660, startPoint y: 143, endPoint x: 537, endPoint y: 150, distance: 123.2
click at [537, 150] on div "Employees that need your attention CHipman Employee Location Process Start Date…" at bounding box center [463, 194] width 600 height 134
type input "C"
type input "Byrd"
click at [646, 199] on button "Start tasks" at bounding box center [650, 206] width 56 height 18
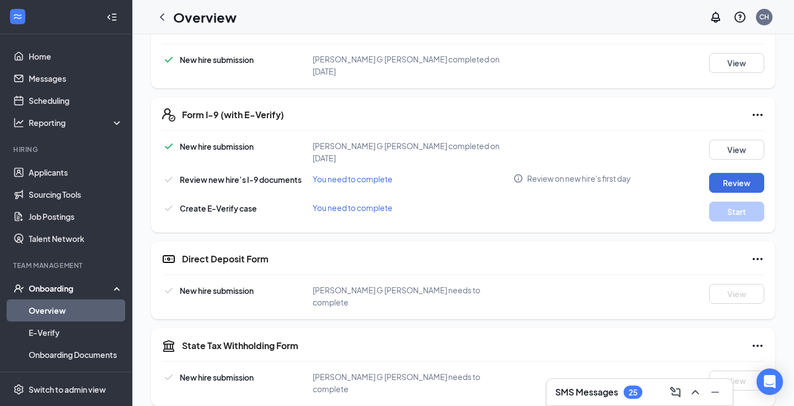
scroll to position [532, 0]
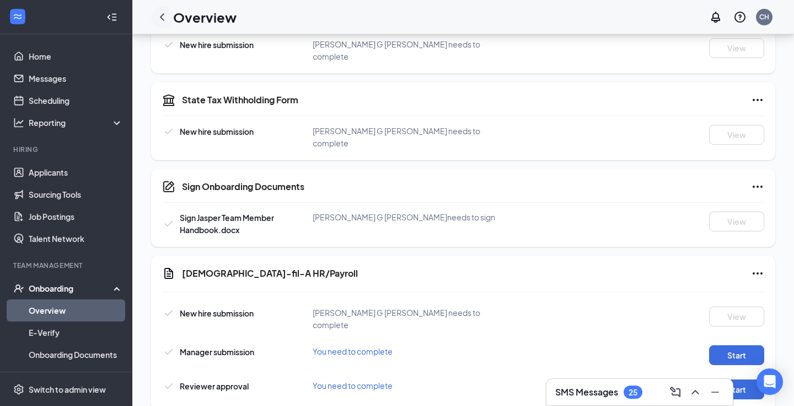
click at [168, 14] on icon "ChevronLeft" at bounding box center [162, 16] width 13 height 13
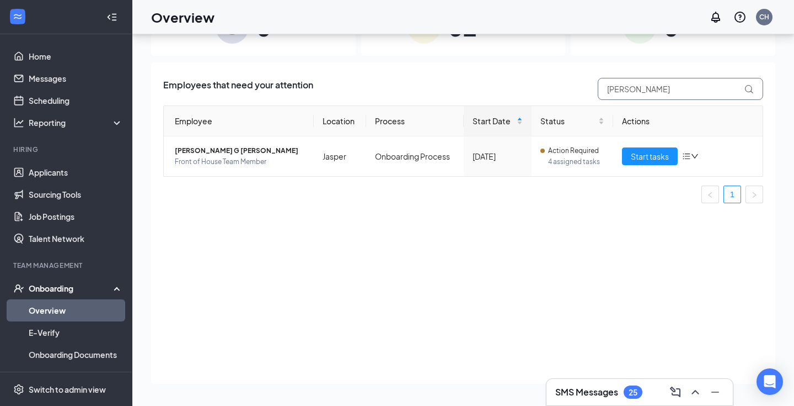
drag, startPoint x: 649, startPoint y: 89, endPoint x: 509, endPoint y: 84, distance: 139.7
click at [509, 84] on div "Employees that need your attention Byrd" at bounding box center [463, 89] width 600 height 22
type input "Pompura"
click at [638, 159] on span "Start tasks" at bounding box center [650, 156] width 38 height 12
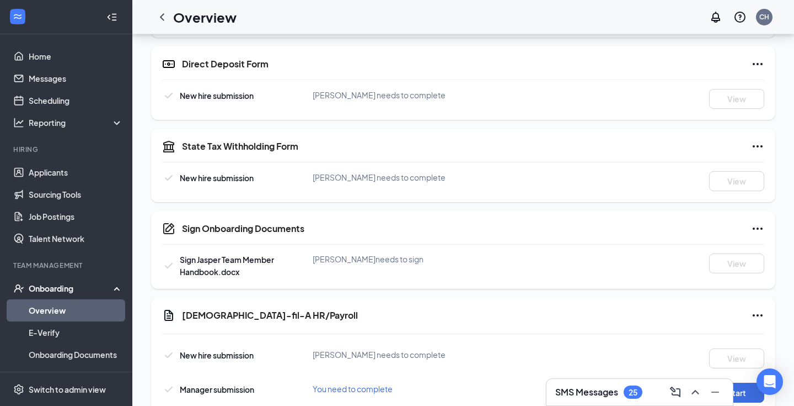
scroll to position [532, 0]
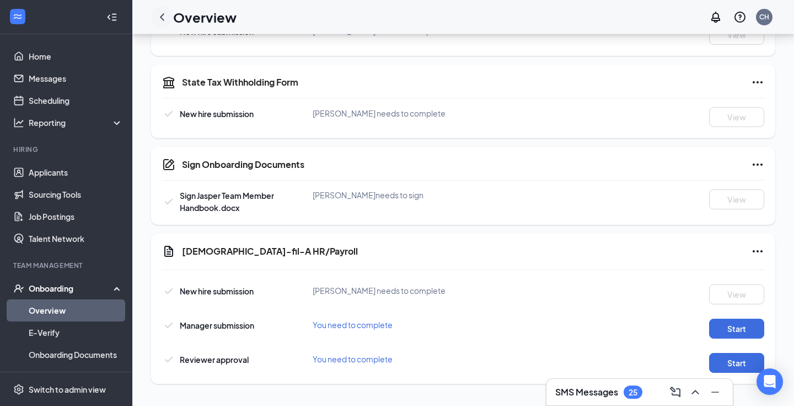
click at [164, 13] on icon "ChevronLeft" at bounding box center [162, 16] width 13 height 13
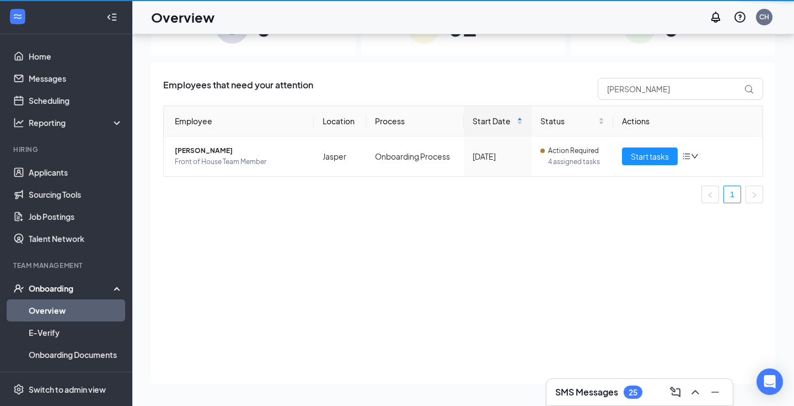
scroll to position [50, 0]
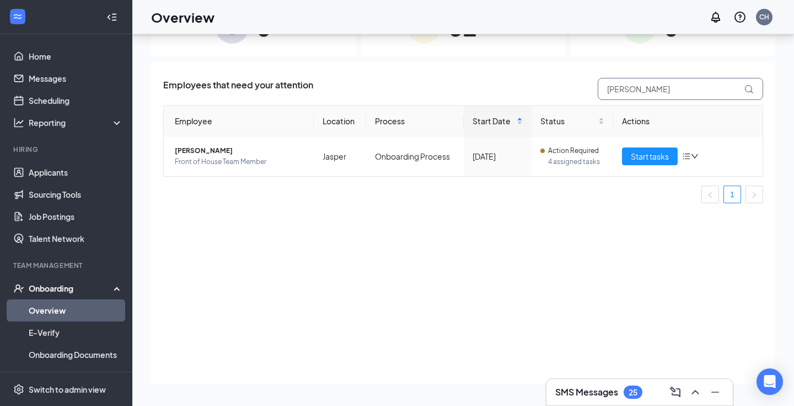
click at [643, 79] on input "Pompura" at bounding box center [681, 89] width 166 height 22
drag, startPoint x: 650, startPoint y: 90, endPoint x: 509, endPoint y: 86, distance: 141.9
click at [509, 86] on div "Employees that need your attention Pompura" at bounding box center [463, 89] width 600 height 22
type input "Lara"
click at [644, 154] on span "Start tasks" at bounding box center [650, 156] width 38 height 12
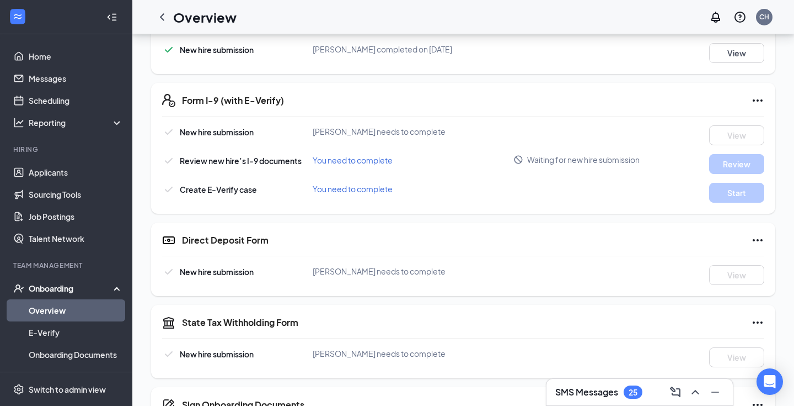
scroll to position [532, 0]
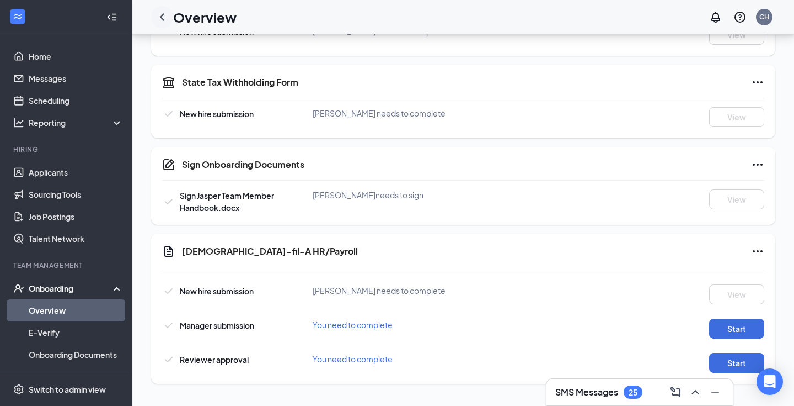
click at [157, 11] on icon "ChevronLeft" at bounding box center [162, 16] width 13 height 13
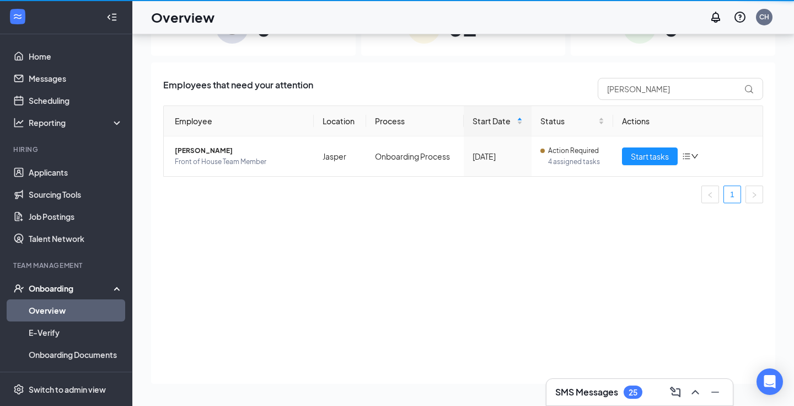
scroll to position [50, 0]
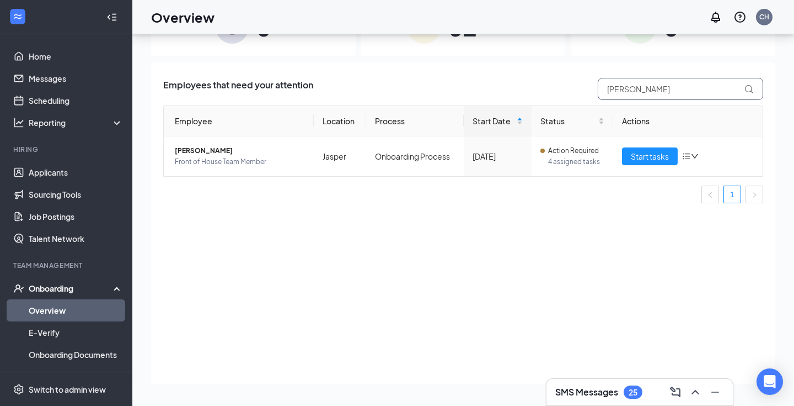
drag, startPoint x: 688, startPoint y: 81, endPoint x: 541, endPoint y: 75, distance: 146.9
click at [541, 75] on div "Employees that need your attention Lara Employee Location Process Start Date St…" at bounding box center [463, 222] width 625 height 321
drag, startPoint x: 634, startPoint y: 86, endPoint x: 590, endPoint y: 83, distance: 44.2
click at [590, 83] on div "Employees that need your attention Lara" at bounding box center [463, 89] width 600 height 22
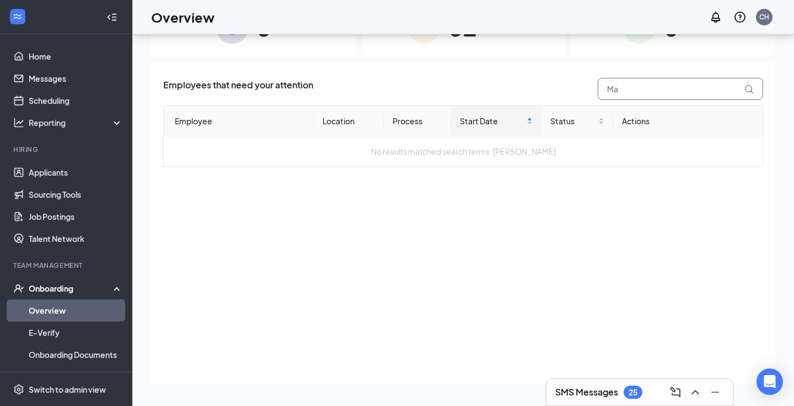
type input "M"
type input "c"
type input "Cash"
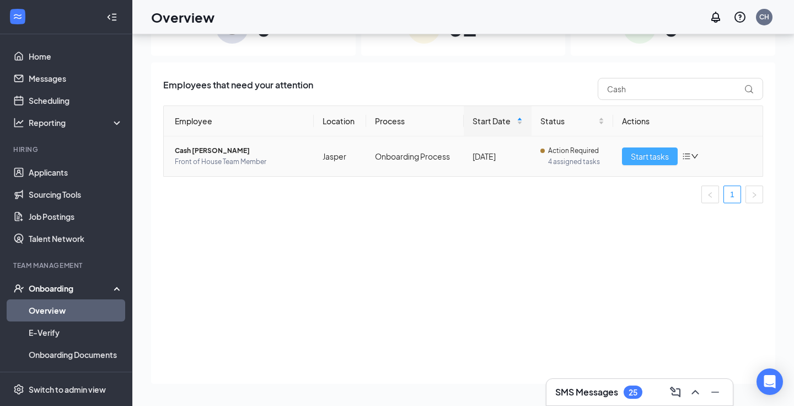
click at [659, 152] on span "Start tasks" at bounding box center [650, 156] width 38 height 12
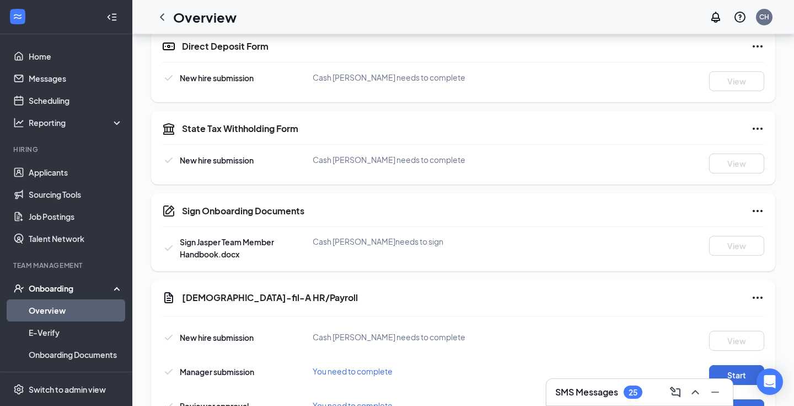
scroll to position [527, 0]
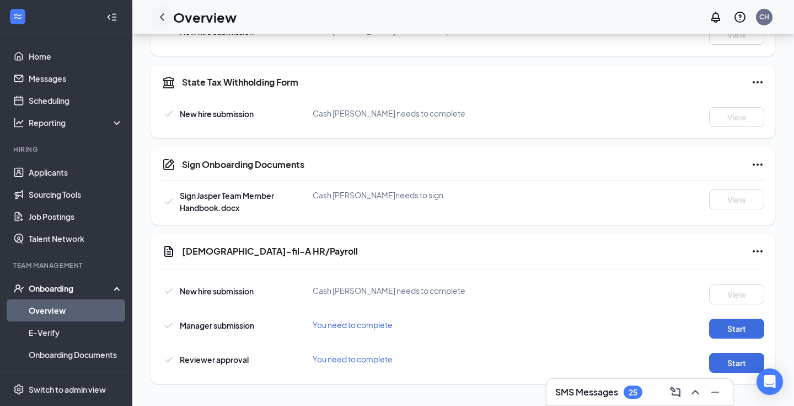
click at [160, 14] on icon "ChevronLeft" at bounding box center [162, 16] width 13 height 13
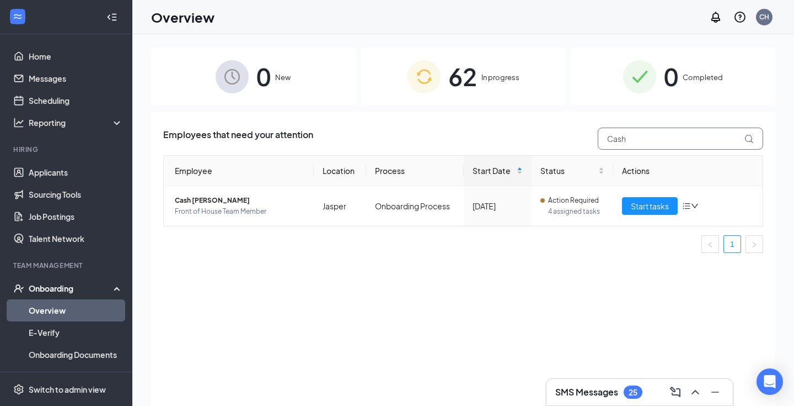
drag, startPoint x: 637, startPoint y: 140, endPoint x: 459, endPoint y: 135, distance: 178.3
click at [459, 135] on div "Employees that need your attention Cash" at bounding box center [463, 138] width 600 height 22
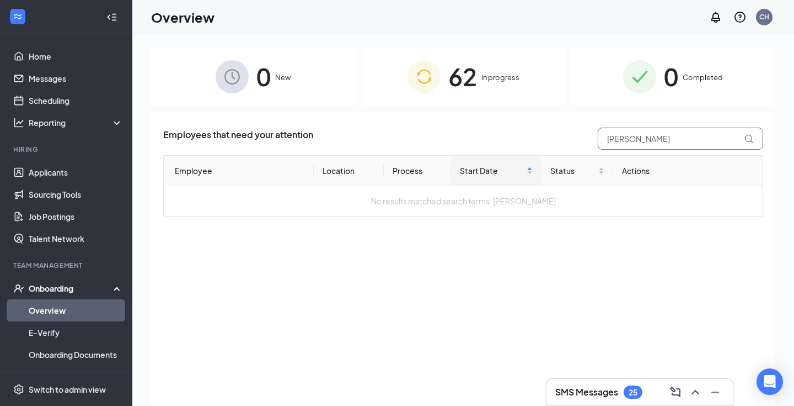
type input "Taylor"
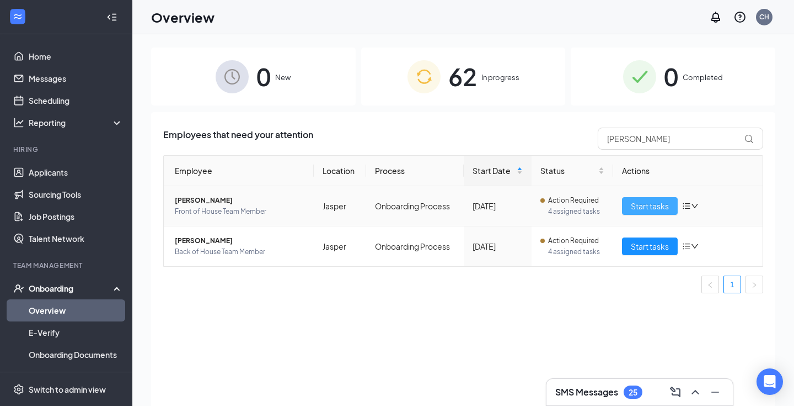
click at [635, 200] on span "Start tasks" at bounding box center [650, 206] width 38 height 12
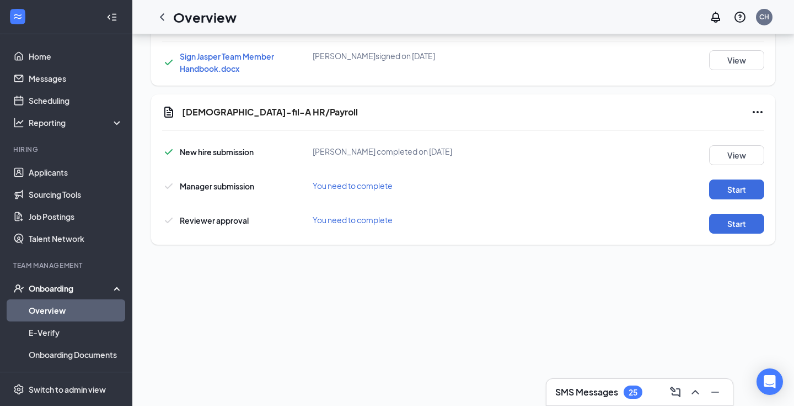
scroll to position [387, 0]
click at [730, 195] on button "Start" at bounding box center [736, 189] width 55 height 20
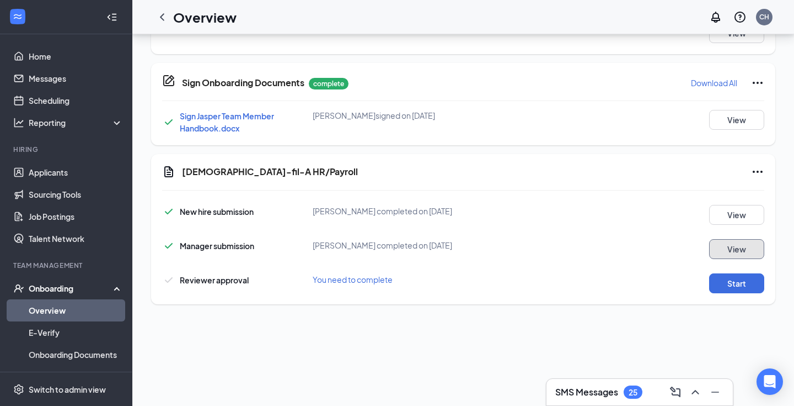
scroll to position [106, 0]
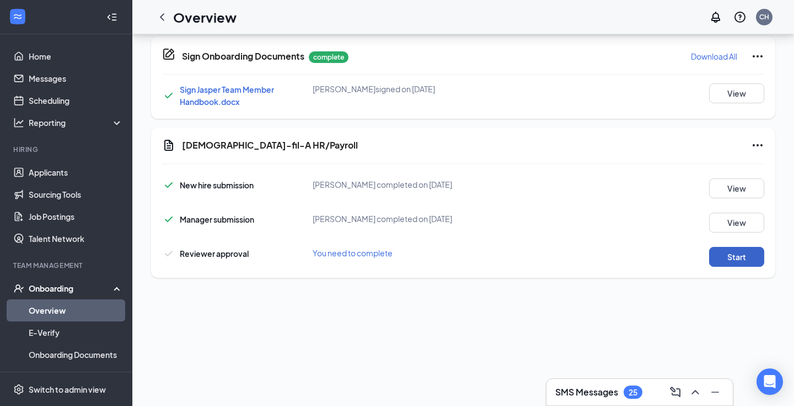
click at [747, 260] on button "Start" at bounding box center [736, 257] width 55 height 20
click at [740, 257] on button "View" at bounding box center [736, 257] width 55 height 20
click at [167, 12] on icon "ChevronLeft" at bounding box center [162, 16] width 13 height 13
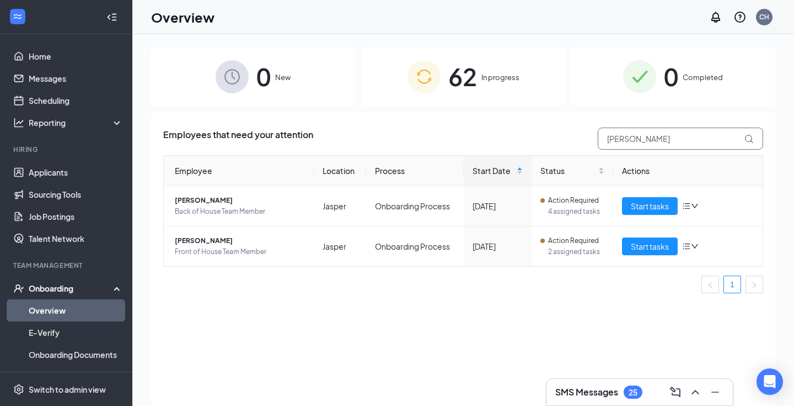
drag, startPoint x: 656, startPoint y: 142, endPoint x: 519, endPoint y: 132, distance: 137.8
click at [521, 133] on div "Employees that need your attention Taylor" at bounding box center [463, 138] width 600 height 22
type input "Upchurch"
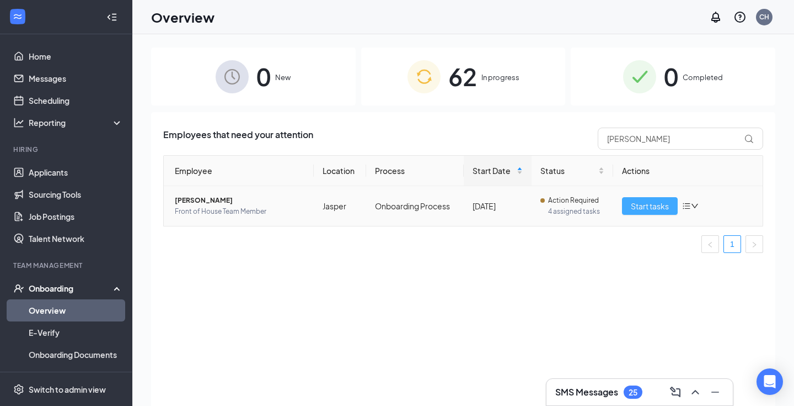
click at [652, 211] on span "Start tasks" at bounding box center [650, 206] width 38 height 12
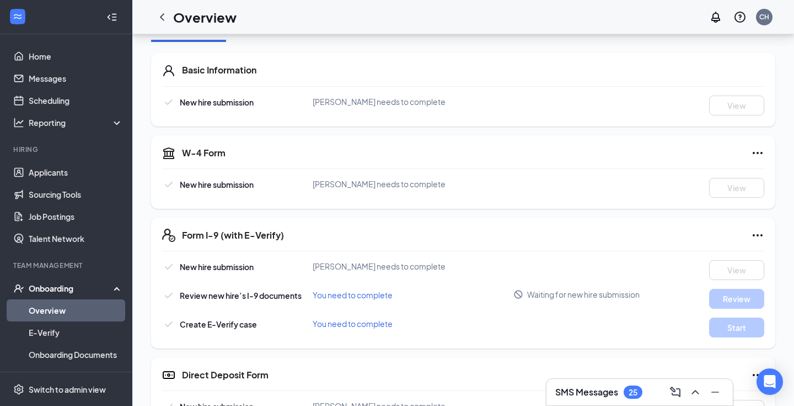
scroll to position [527, 0]
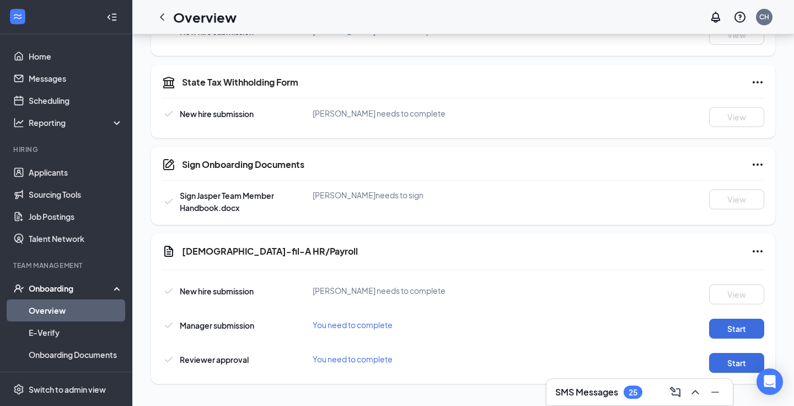
click at [164, 17] on icon "ChevronLeft" at bounding box center [162, 16] width 13 height 13
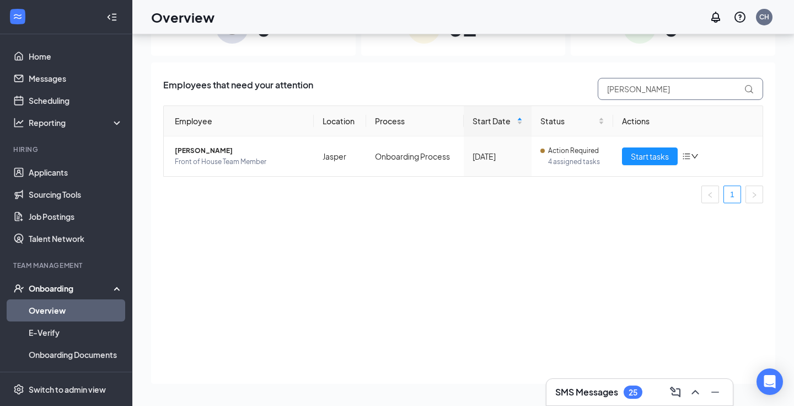
drag, startPoint x: 645, startPoint y: 92, endPoint x: 506, endPoint y: 80, distance: 140.1
click at [506, 84] on div "Employees that need your attention Upchurch" at bounding box center [463, 89] width 600 height 22
type input "Bohannon"
click at [638, 147] on td "Start tasks" at bounding box center [688, 156] width 150 height 40
click at [639, 154] on span "Start tasks" at bounding box center [650, 156] width 38 height 12
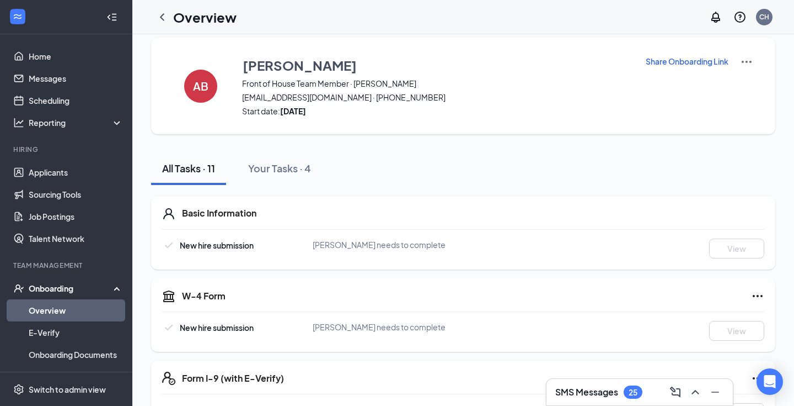
scroll to position [10, 0]
click at [158, 18] on icon "ChevronLeft" at bounding box center [162, 16] width 13 height 13
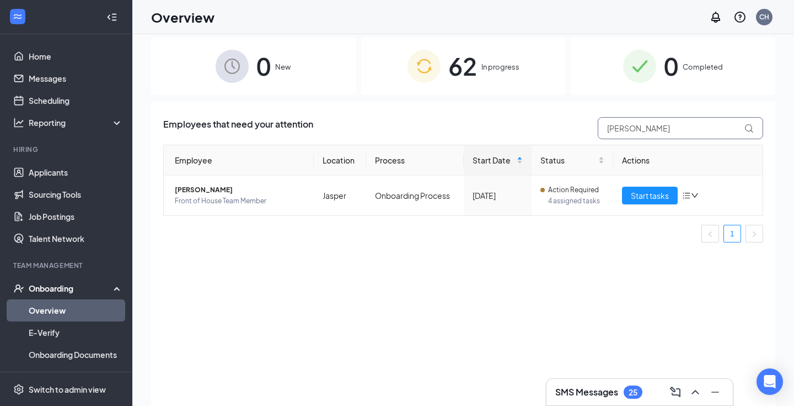
drag, startPoint x: 663, startPoint y: 133, endPoint x: 506, endPoint y: 143, distance: 156.5
click at [513, 143] on div "Employees that need your attention Bohannon Employee Location Process Start Dat…" at bounding box center [463, 184] width 600 height 134
type input "B"
type input "Y"
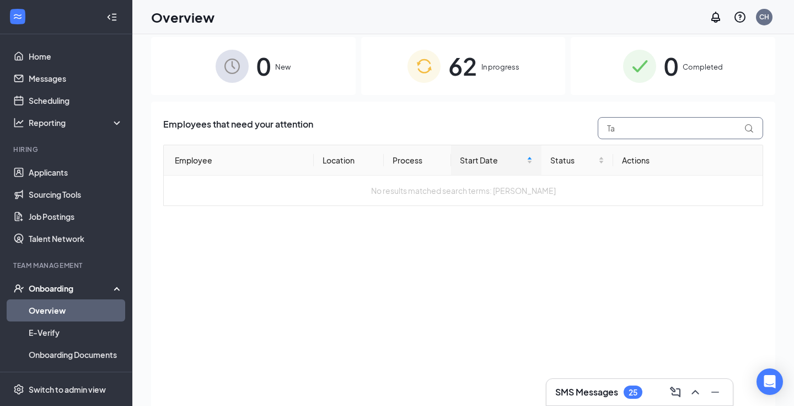
type input "T"
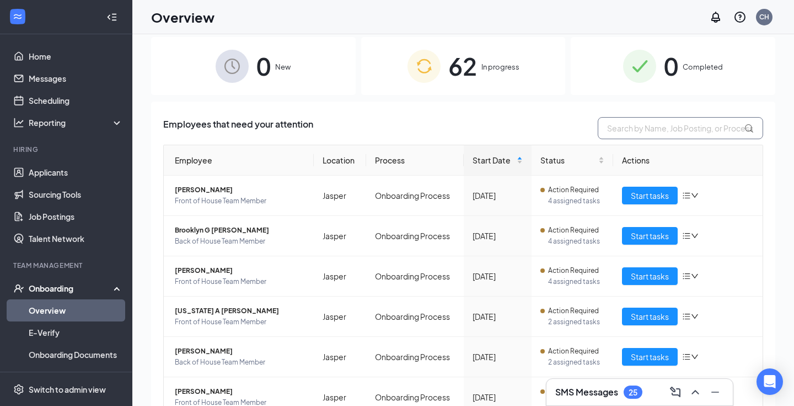
click at [707, 125] on input "text" at bounding box center [681, 128] width 166 height 22
type input "Tarte"
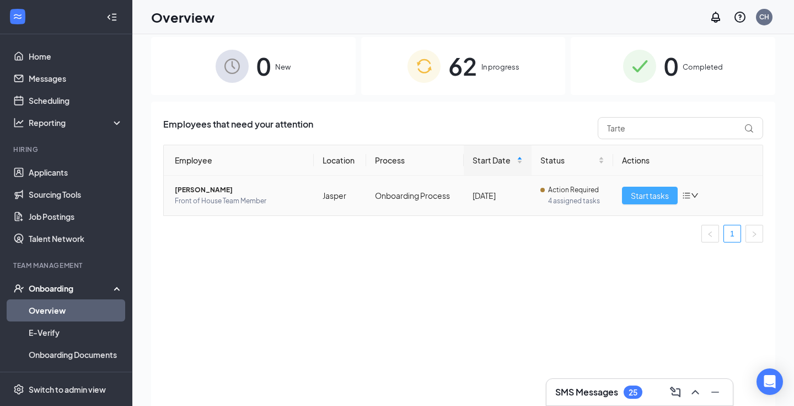
click at [645, 198] on span "Start tasks" at bounding box center [650, 195] width 38 height 12
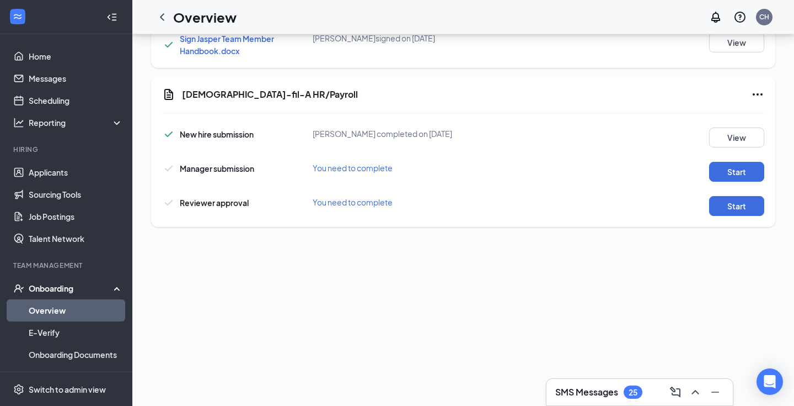
scroll to position [158, 0]
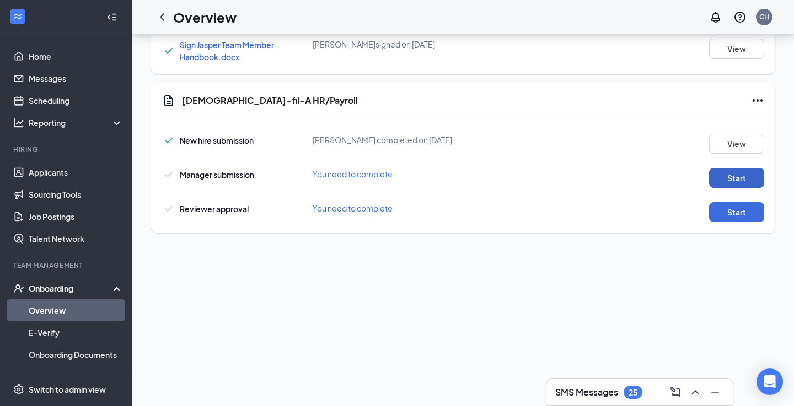
click at [749, 170] on button "Start" at bounding box center [736, 178] width 55 height 20
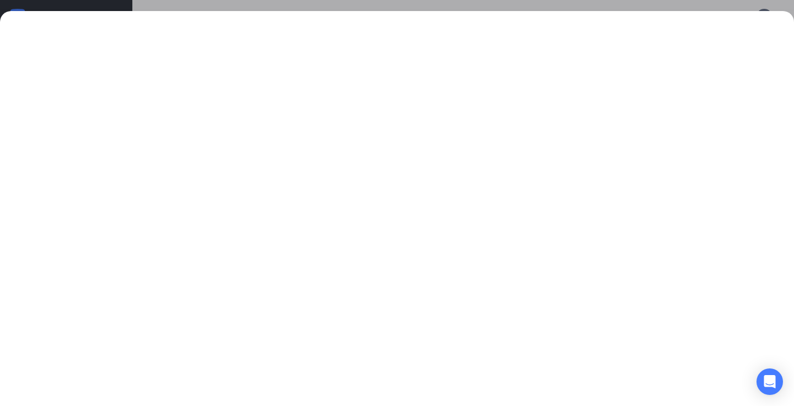
scroll to position [554, 0]
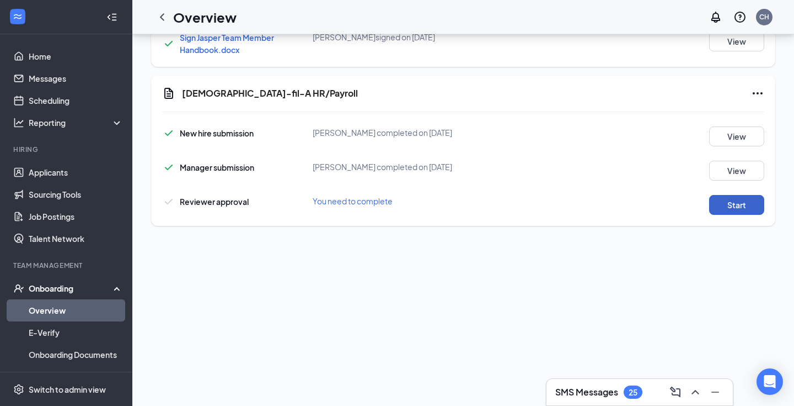
click at [730, 205] on button "Start" at bounding box center [736, 205] width 55 height 20
click at [741, 197] on button "View" at bounding box center [736, 205] width 55 height 20
click at [165, 20] on icon "ChevronLeft" at bounding box center [162, 16] width 13 height 13
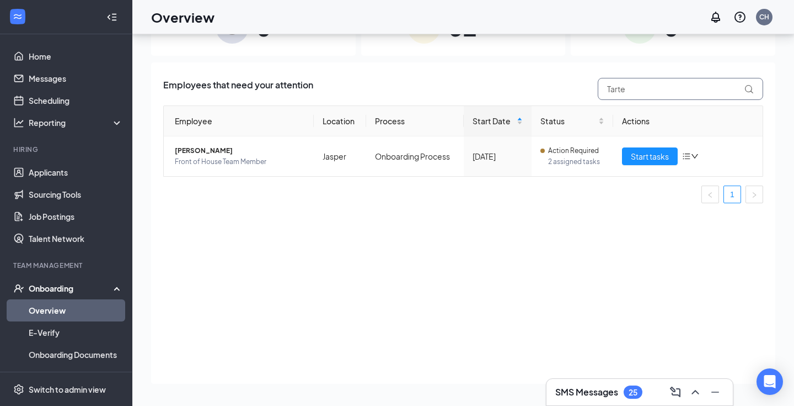
drag, startPoint x: 655, startPoint y: 93, endPoint x: 518, endPoint y: 82, distance: 137.8
click at [518, 82] on div "Employees that need your attention Tarte" at bounding box center [463, 89] width 600 height 22
type input "Allen"
click at [660, 155] on span "Start tasks" at bounding box center [650, 156] width 38 height 12
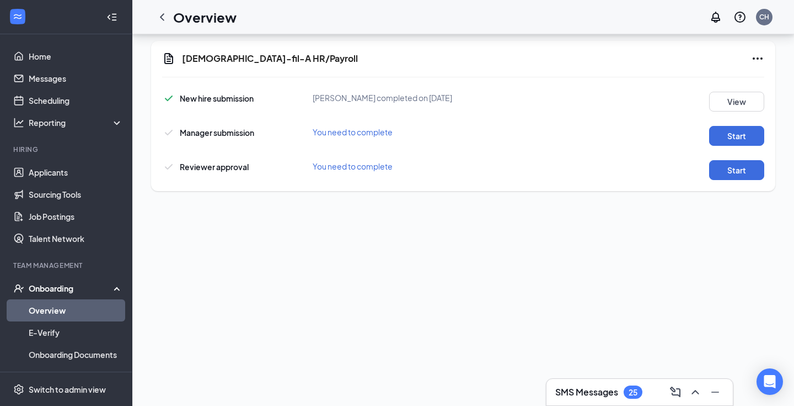
scroll to position [185, 0]
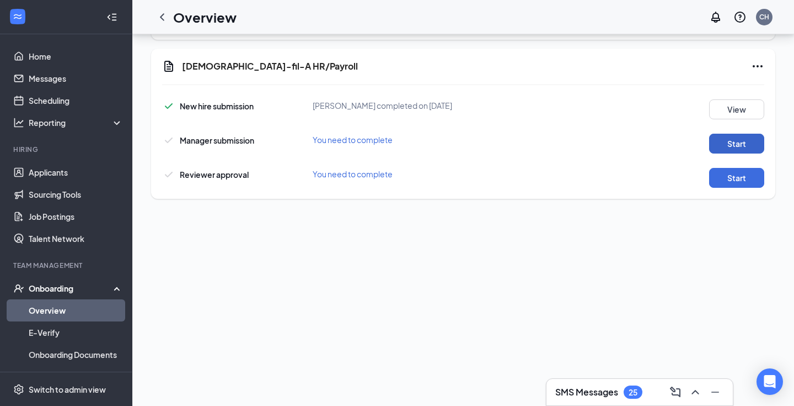
click at [722, 138] on button "Start" at bounding box center [736, 144] width 55 height 20
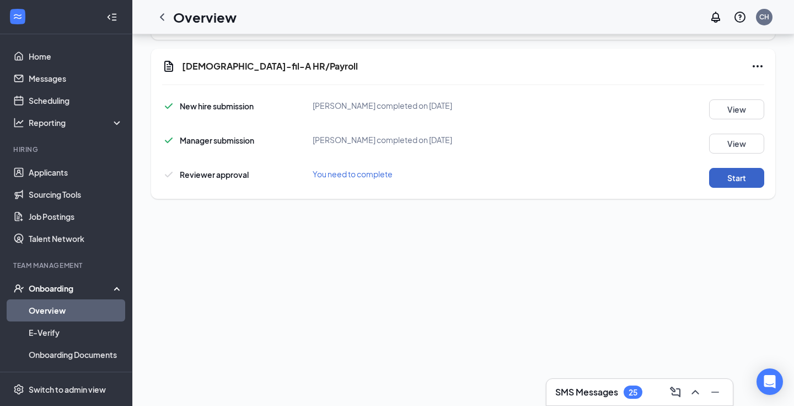
click at [731, 177] on button "Start" at bounding box center [736, 178] width 55 height 20
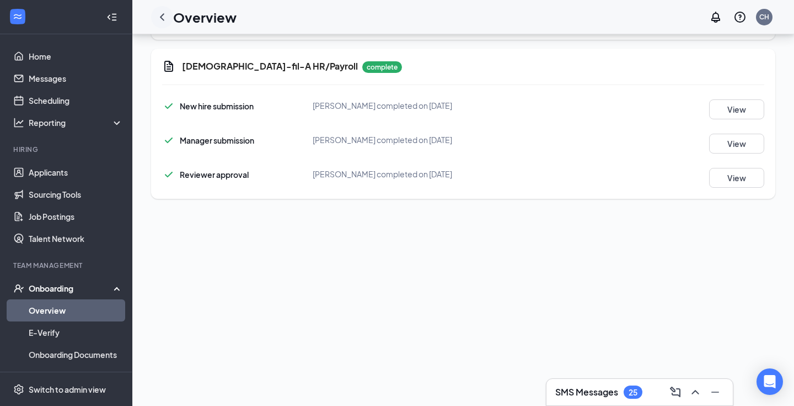
click at [167, 19] on icon "ChevronLeft" at bounding box center [162, 16] width 13 height 13
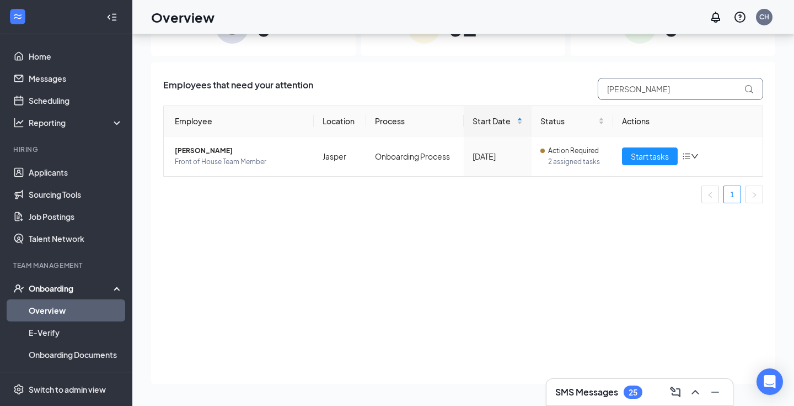
drag, startPoint x: 668, startPoint y: 96, endPoint x: 534, endPoint y: 77, distance: 135.4
click at [534, 78] on div "Employees that need your attention Allen" at bounding box center [463, 89] width 600 height 22
type input "Wells"
click at [648, 156] on span "Start tasks" at bounding box center [650, 156] width 38 height 12
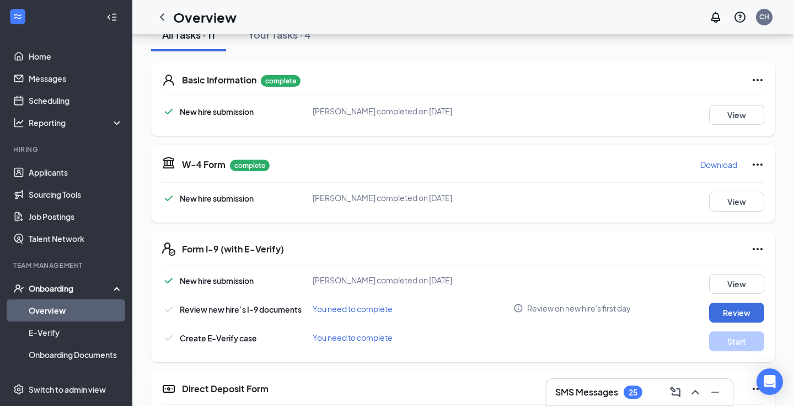
scroll to position [144, 0]
click at [167, 25] on div at bounding box center [162, 17] width 22 height 22
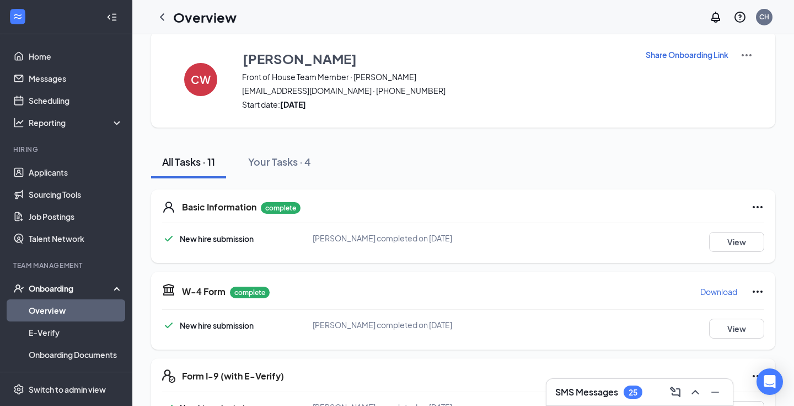
scroll to position [0, 0]
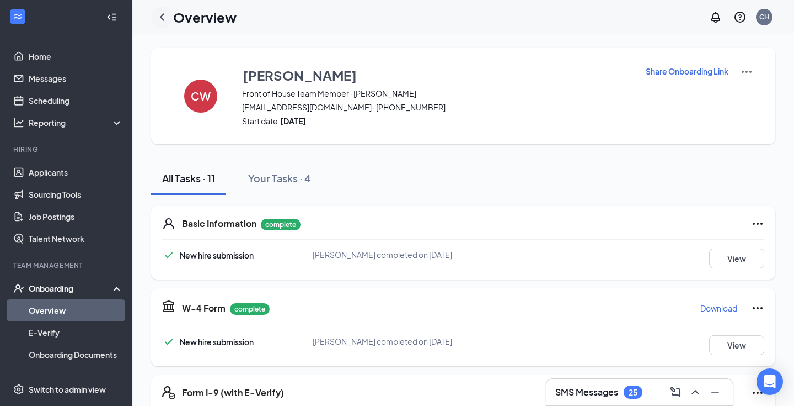
click at [164, 18] on icon "ChevronLeft" at bounding box center [162, 16] width 13 height 13
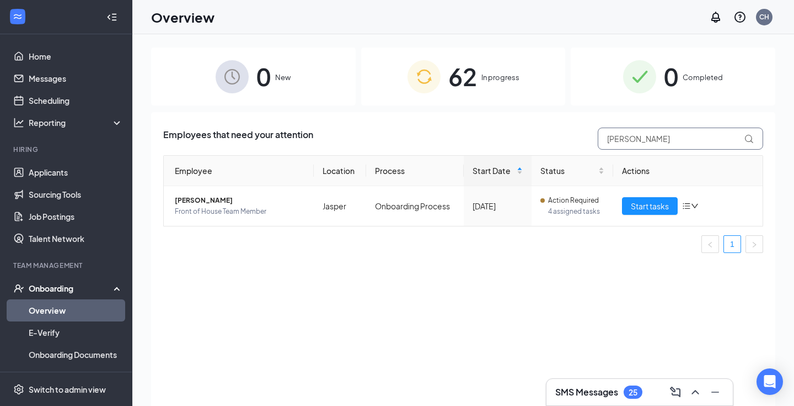
drag, startPoint x: 635, startPoint y: 141, endPoint x: 474, endPoint y: 121, distance: 162.2
click at [474, 121] on div "Employees that need your attention Wells Employee Location Process Start Date S…" at bounding box center [463, 272] width 625 height 321
type input "Akin"
click at [650, 202] on span "Start tasks" at bounding box center [650, 206] width 38 height 12
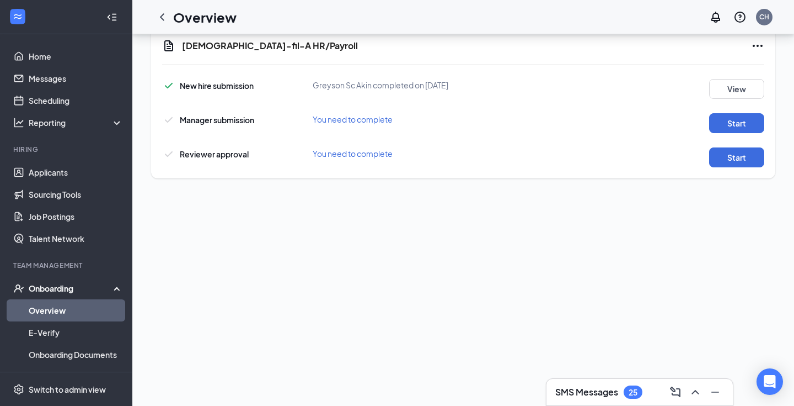
scroll to position [418, 0]
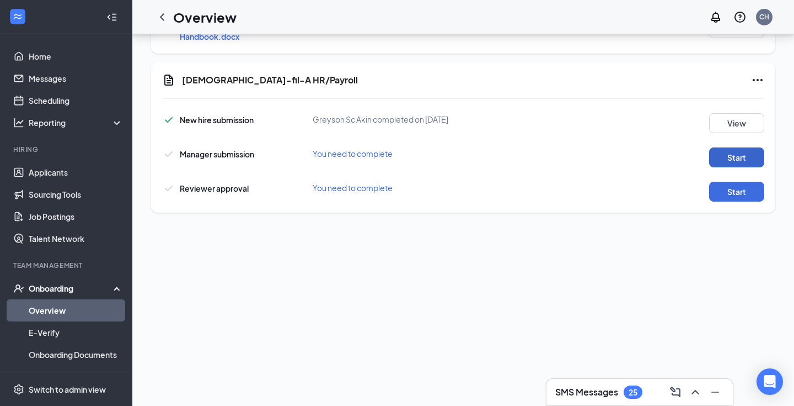
click at [729, 158] on button "Start" at bounding box center [736, 157] width 55 height 20
click at [725, 186] on button "Start" at bounding box center [736, 192] width 55 height 20
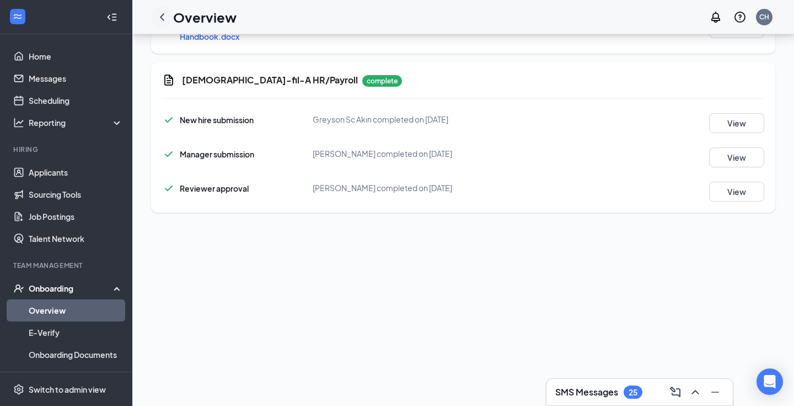
click at [164, 15] on icon "ChevronLeft" at bounding box center [162, 16] width 13 height 13
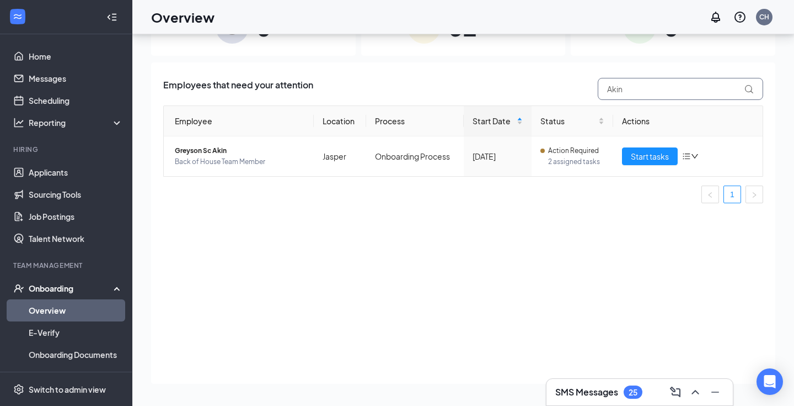
drag, startPoint x: 662, startPoint y: 84, endPoint x: 513, endPoint y: 89, distance: 149.6
click at [513, 89] on div "Employees that need your attention Akin" at bounding box center [463, 89] width 600 height 22
type input "Brudawich"
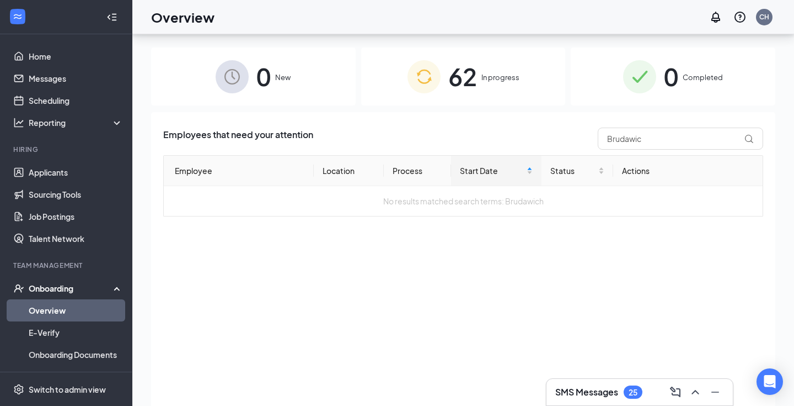
scroll to position [50, 0]
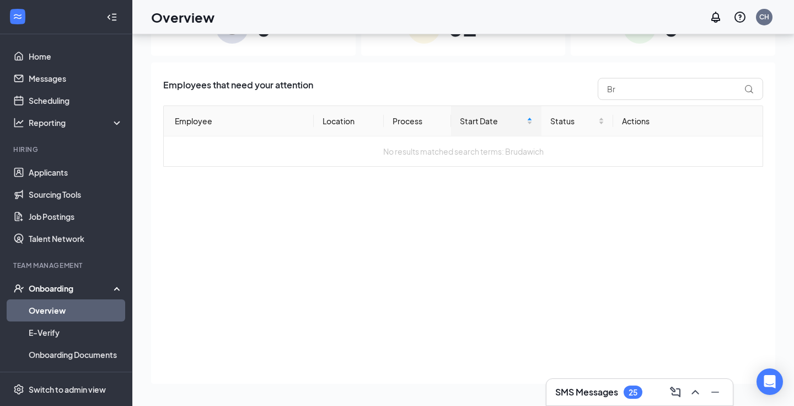
type input "B"
type input "Carson"
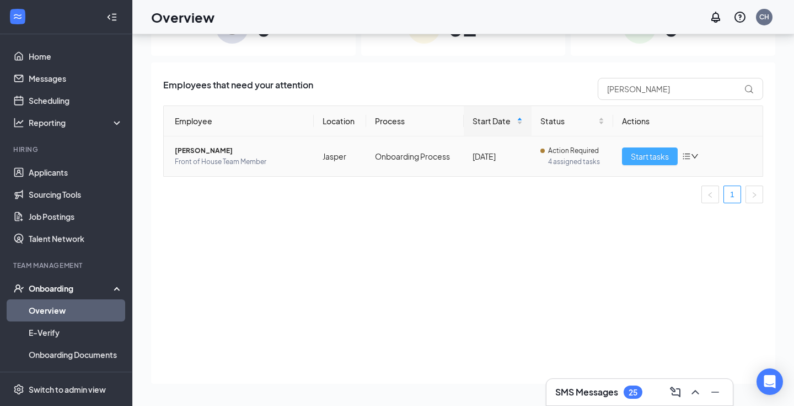
click at [634, 154] on span "Start tasks" at bounding box center [650, 156] width 38 height 12
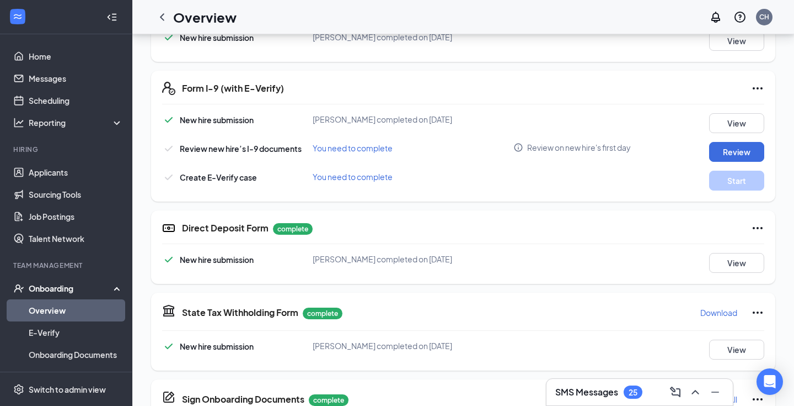
scroll to position [541, 0]
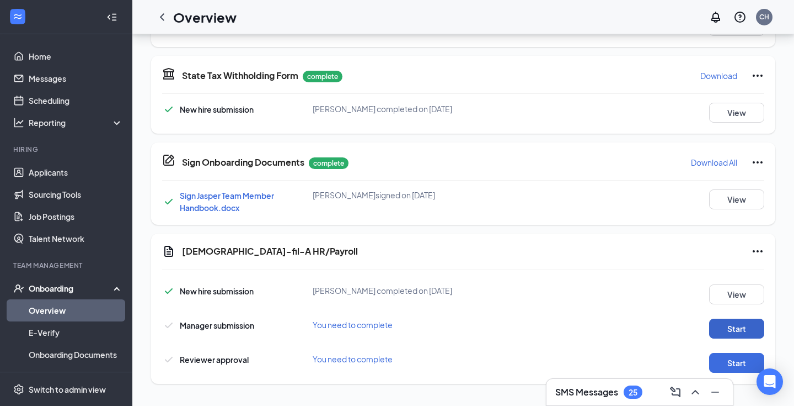
click at [730, 326] on button "Start" at bounding box center [736, 328] width 55 height 20
click at [745, 365] on button "Start" at bounding box center [736, 363] width 55 height 20
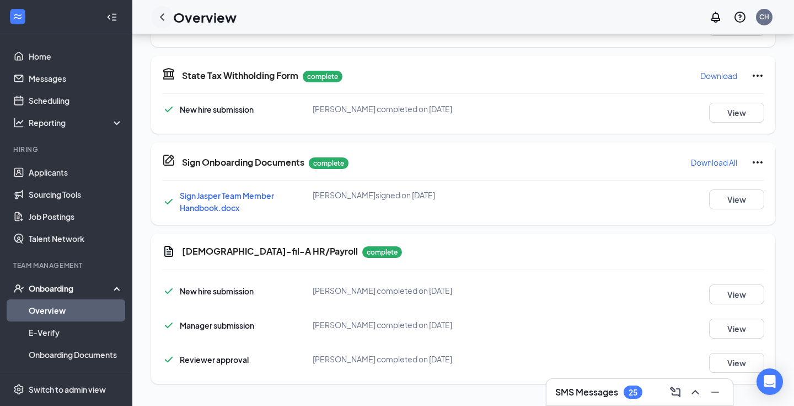
click at [166, 17] on icon "ChevronLeft" at bounding box center [162, 16] width 13 height 13
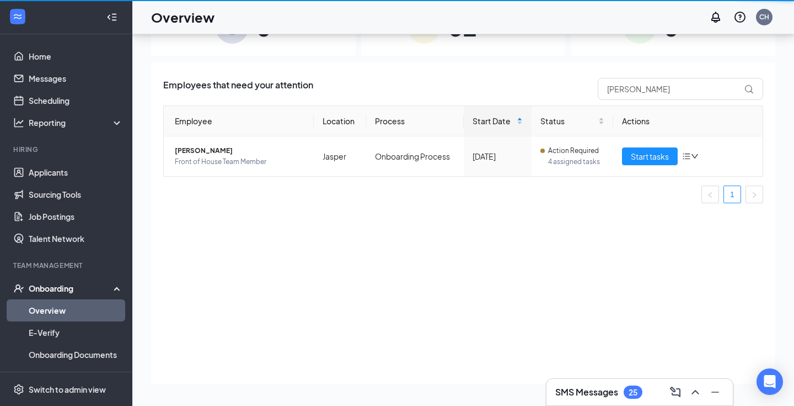
scroll to position [50, 0]
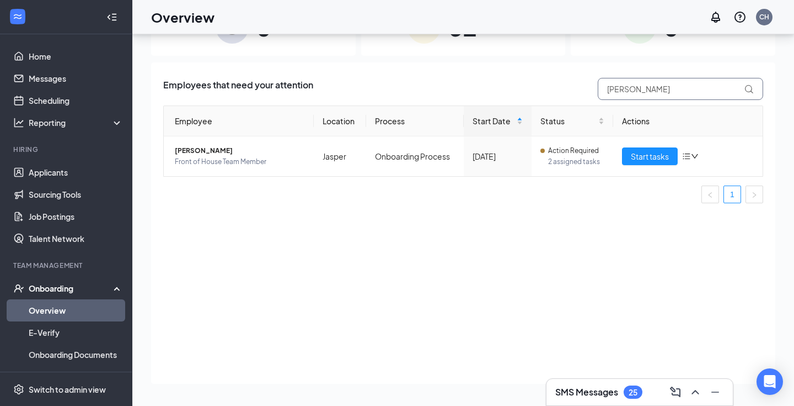
drag, startPoint x: 641, startPoint y: 86, endPoint x: 467, endPoint y: 66, distance: 175.0
click at [468, 66] on div "Employees that need your attention Carson Employee Location Process Start Date …" at bounding box center [463, 222] width 625 height 321
type input "GLeason"
click at [639, 156] on span "Start tasks" at bounding box center [650, 156] width 38 height 12
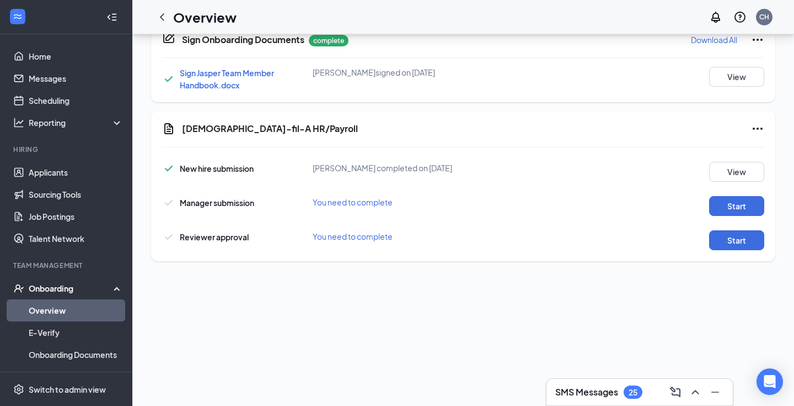
scroll to position [540, 0]
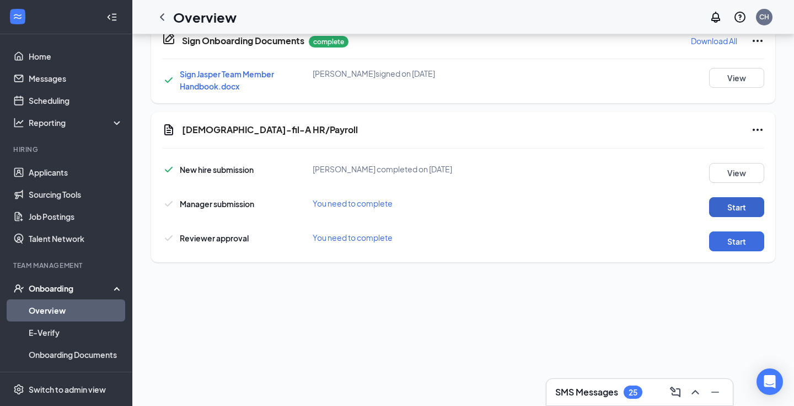
click at [734, 202] on button "Start" at bounding box center [736, 207] width 55 height 20
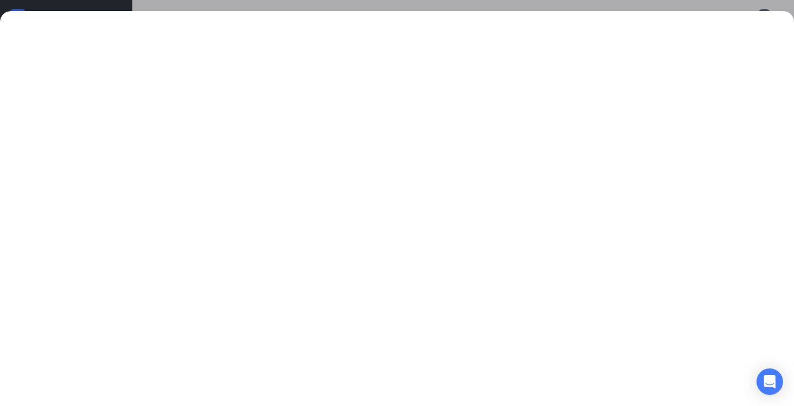
scroll to position [554, 0]
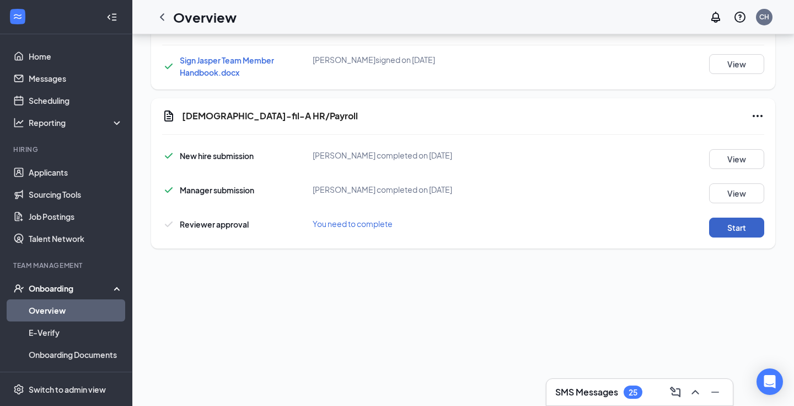
click at [719, 231] on button "Start" at bounding box center [736, 227] width 55 height 20
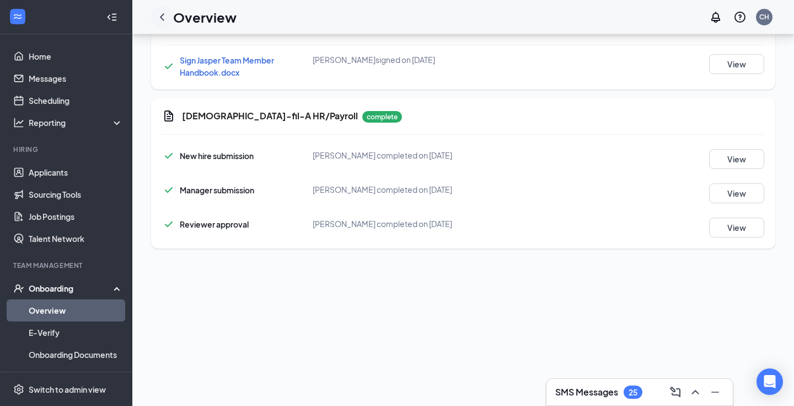
click at [166, 13] on icon "ChevronLeft" at bounding box center [162, 16] width 13 height 13
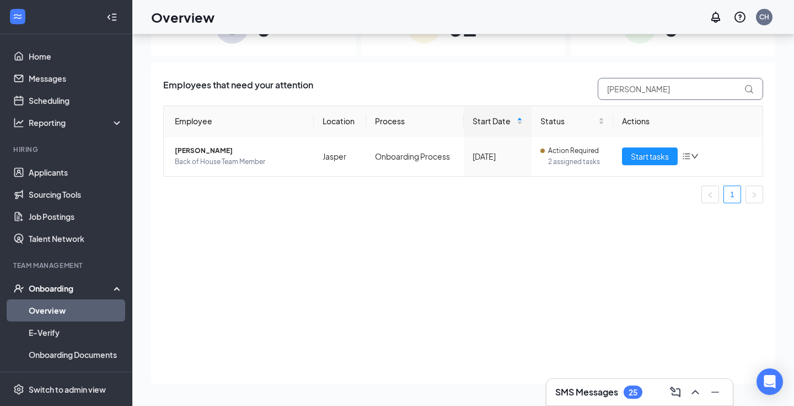
drag, startPoint x: 657, startPoint y: 93, endPoint x: 506, endPoint y: 92, distance: 150.6
click at [508, 92] on div "Employees that need your attention GLeason" at bounding box center [463, 89] width 600 height 22
type input "B"
type input "Carson"
click at [656, 160] on span "Start tasks" at bounding box center [650, 156] width 38 height 12
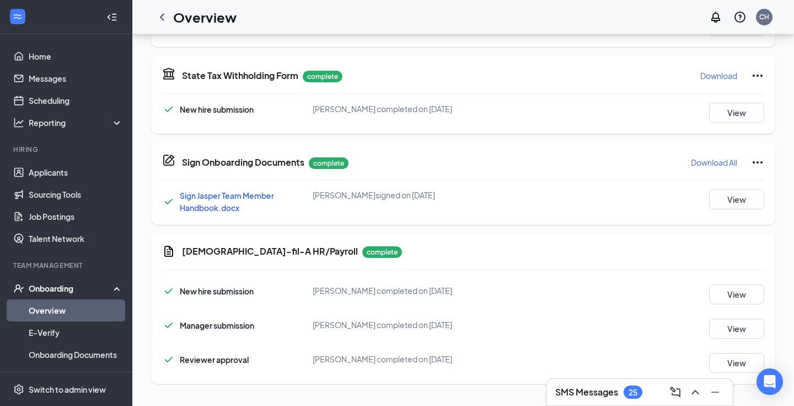
scroll to position [537, 0]
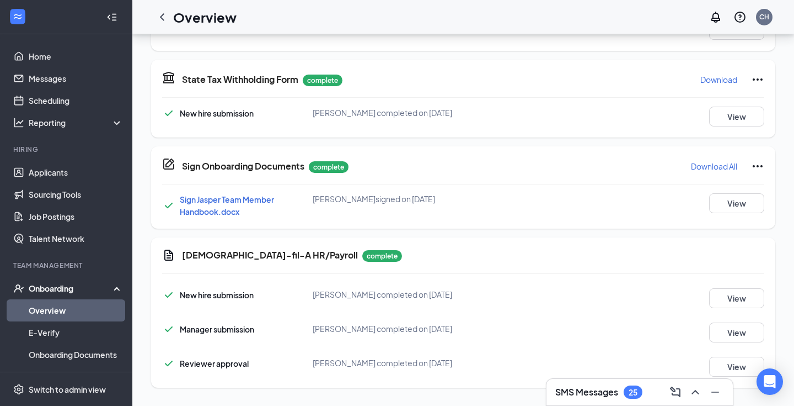
click at [408, 357] on div "[PERSON_NAME] completed on [DATE]" at bounding box center [413, 362] width 201 height 12
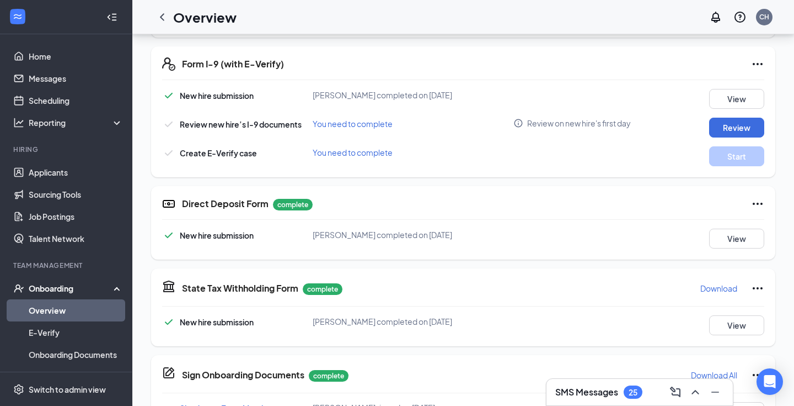
scroll to position [0, 0]
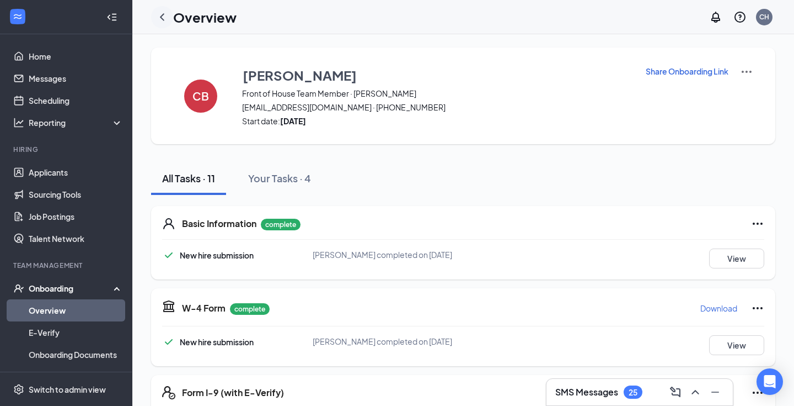
click at [160, 19] on icon "ChevronLeft" at bounding box center [162, 16] width 13 height 13
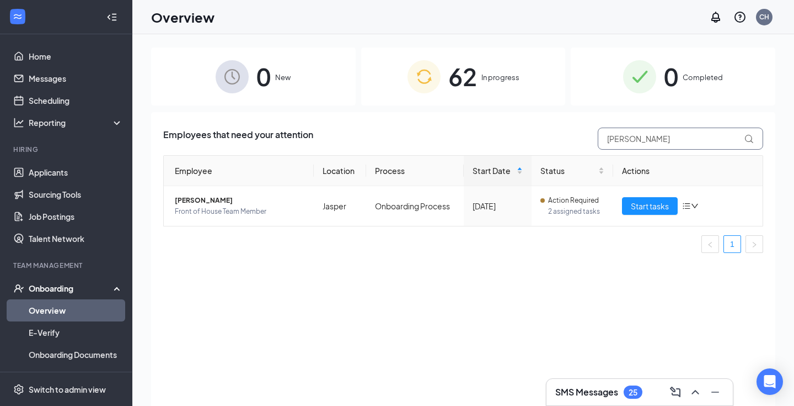
drag, startPoint x: 688, startPoint y: 137, endPoint x: 516, endPoint y: 128, distance: 171.8
click at [516, 128] on div "Employees that need your attention Carson" at bounding box center [463, 138] width 600 height 22
type input "Davis"
click at [671, 205] on button "Start tasks" at bounding box center [650, 206] width 56 height 18
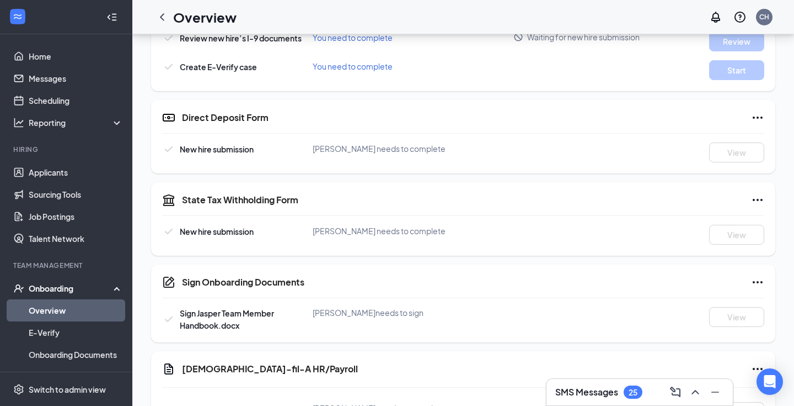
scroll to position [527, 0]
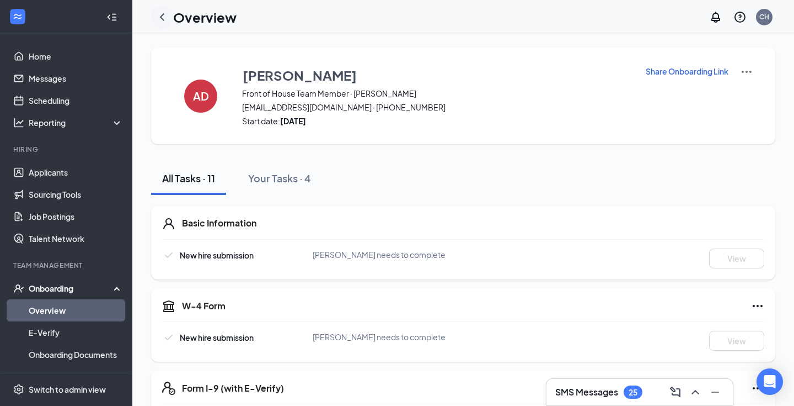
click at [162, 13] on icon "ChevronLeft" at bounding box center [162, 16] width 13 height 13
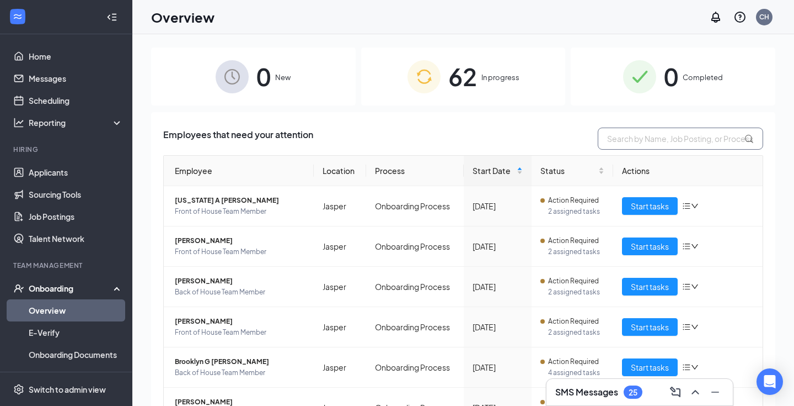
click at [632, 136] on input "text" at bounding box center [681, 138] width 166 height 22
type input "Crump"
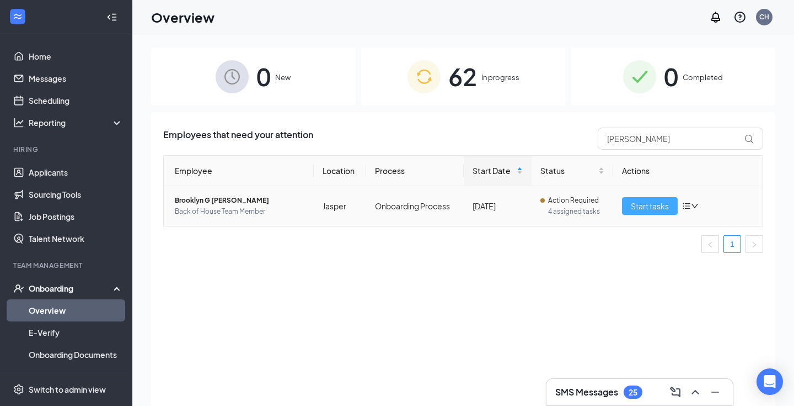
click at [649, 205] on span "Start tasks" at bounding box center [650, 206] width 38 height 12
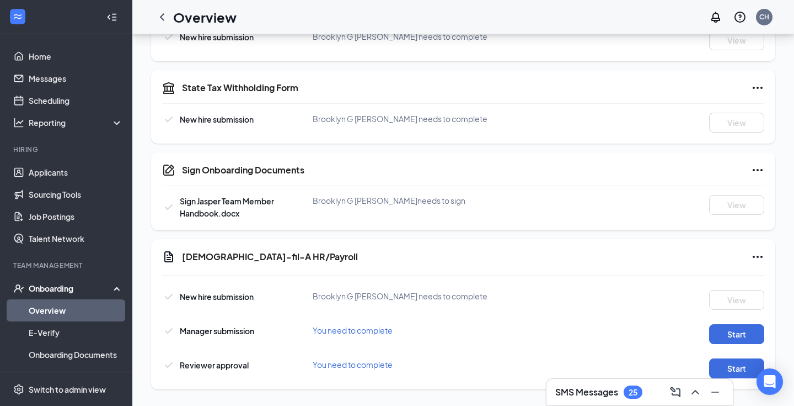
scroll to position [532, 0]
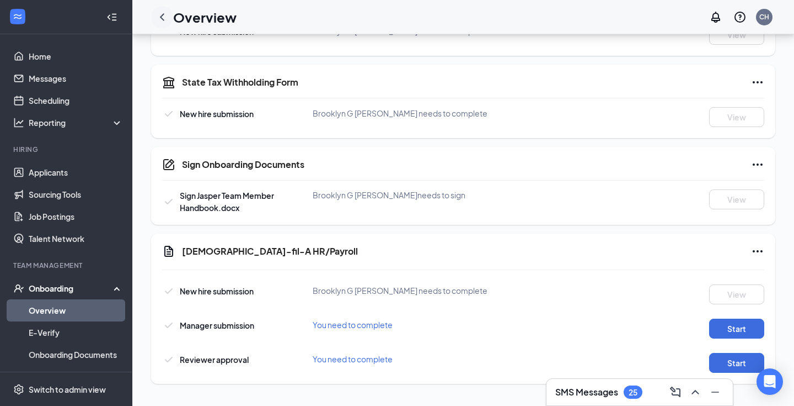
click at [166, 21] on icon "ChevronLeft" at bounding box center [162, 16] width 13 height 13
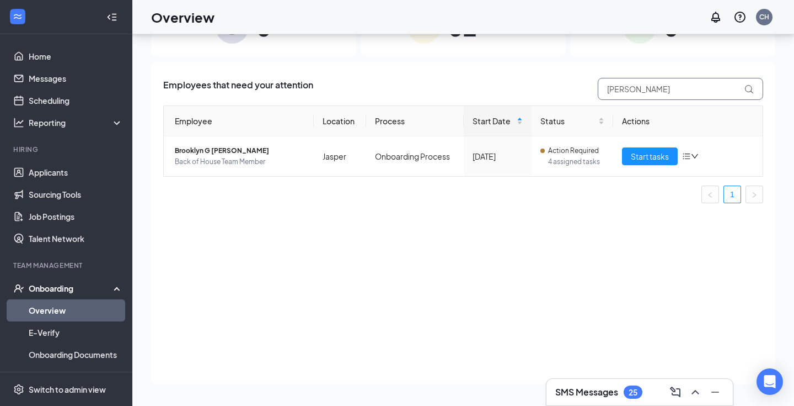
drag, startPoint x: 654, startPoint y: 86, endPoint x: 553, endPoint y: 85, distance: 100.4
click at [553, 85] on div "Employees that need your attention Crump" at bounding box center [463, 89] width 600 height 22
type input "Conover"
click at [653, 154] on span "Start tasks" at bounding box center [650, 156] width 38 height 12
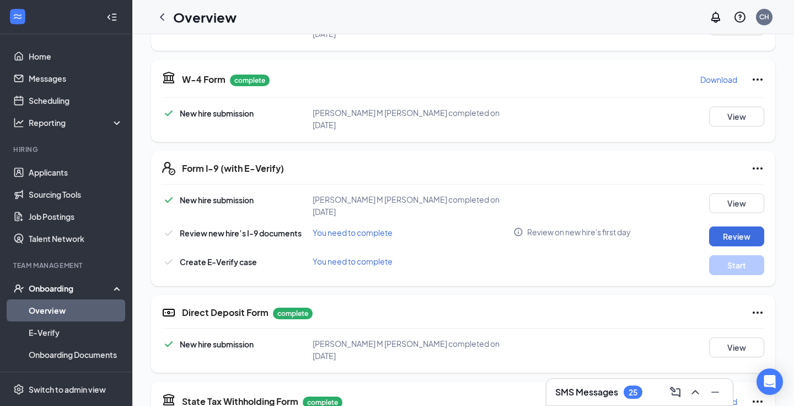
scroll to position [541, 0]
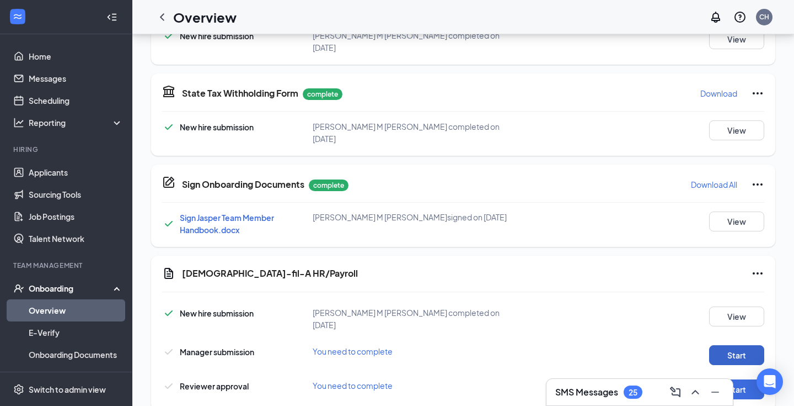
click at [737, 345] on button "Start" at bounding box center [736, 355] width 55 height 20
click at [729, 379] on button "Start" at bounding box center [736, 389] width 55 height 20
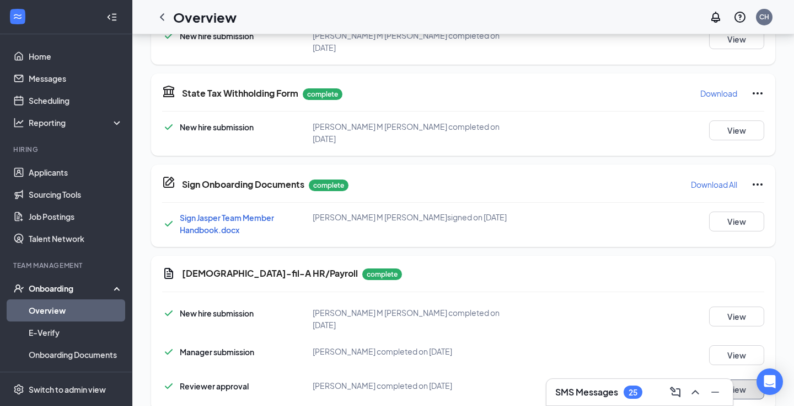
click at [734, 379] on button "View" at bounding box center [736, 389] width 55 height 20
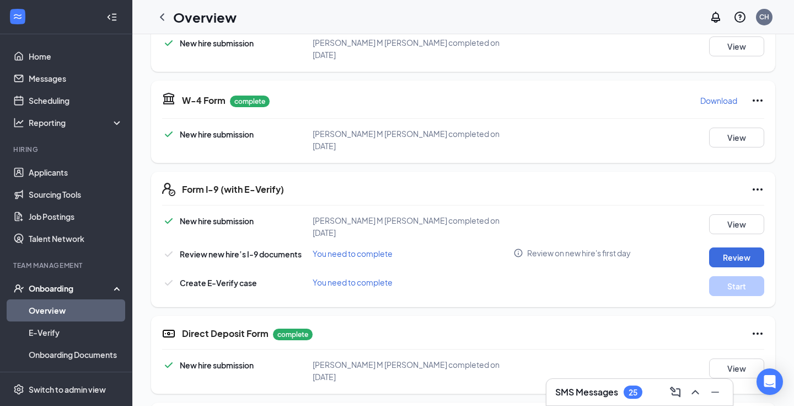
scroll to position [0, 0]
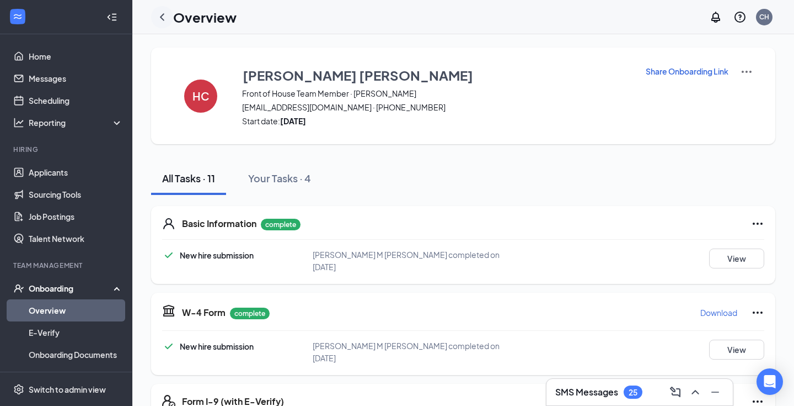
click at [164, 18] on icon "ChevronLeft" at bounding box center [162, 16] width 13 height 13
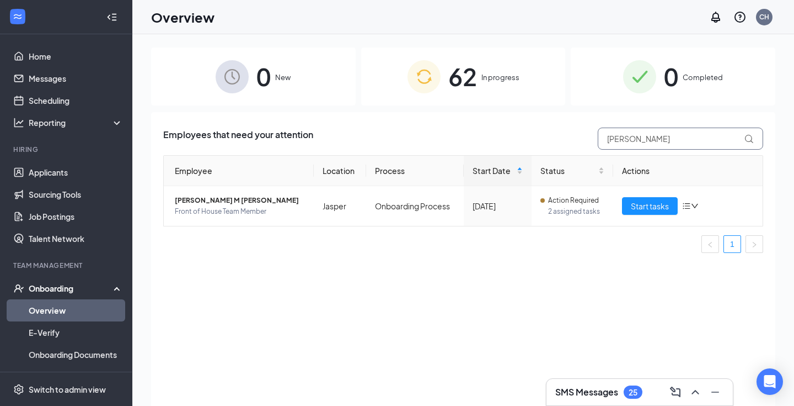
drag, startPoint x: 667, startPoint y: 136, endPoint x: 555, endPoint y: 136, distance: 112.0
click at [555, 136] on div "Employees that need your attention Conover" at bounding box center [463, 138] width 600 height 22
type input "Karma"
click at [659, 203] on span "Start tasks" at bounding box center [650, 206] width 38 height 12
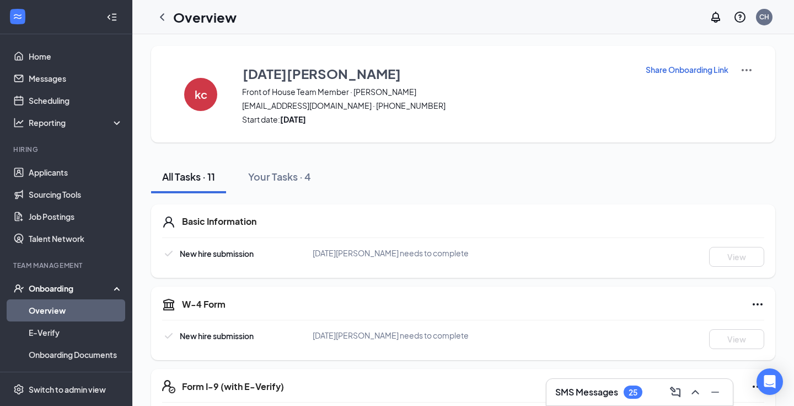
scroll to position [10, 0]
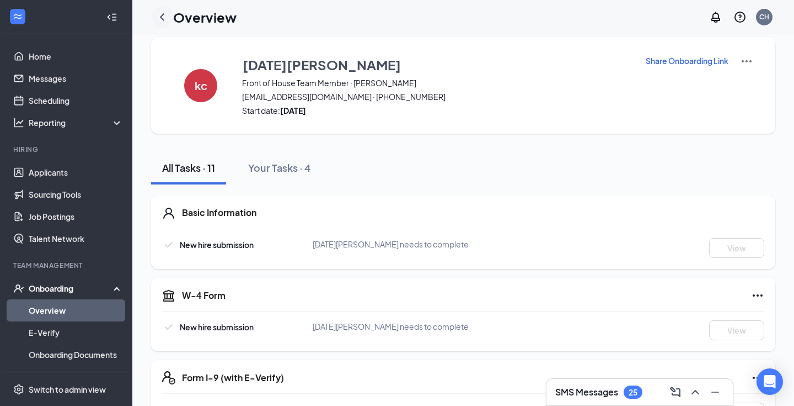
click at [165, 18] on icon "ChevronLeft" at bounding box center [162, 16] width 13 height 13
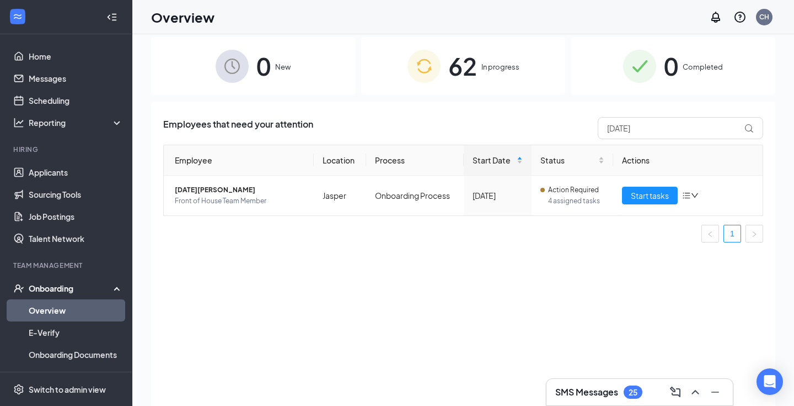
click at [654, 140] on div "Employees that need your attention Karma Employee Location Process Start Date S…" at bounding box center [463, 184] width 600 height 134
drag, startPoint x: 653, startPoint y: 134, endPoint x: 517, endPoint y: 113, distance: 137.3
click at [517, 113] on div "Employees that need your attention Karma Employee Location Process Start Date S…" at bounding box center [463, 262] width 625 height 321
type input "Ruby"
click at [658, 193] on span "Start tasks" at bounding box center [650, 195] width 38 height 12
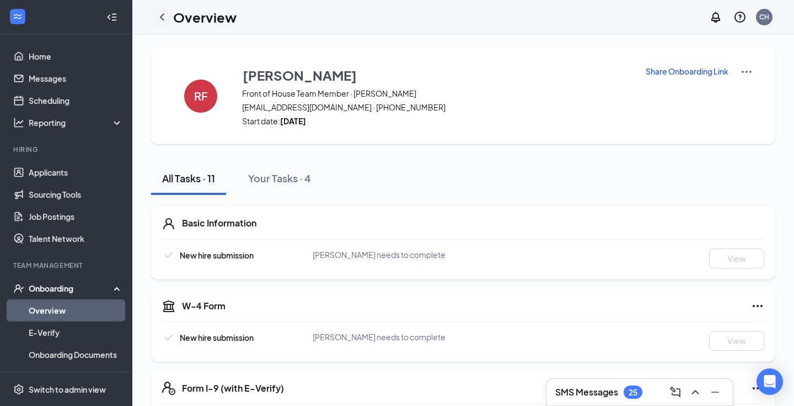
click at [161, 14] on icon "ChevronLeft" at bounding box center [162, 16] width 13 height 13
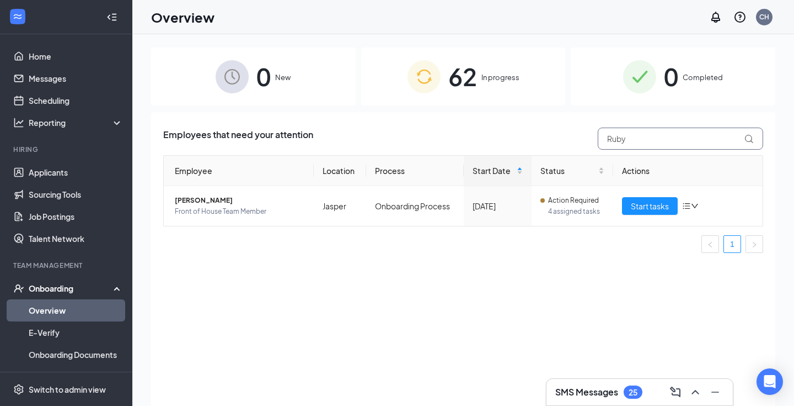
drag, startPoint x: 647, startPoint y: 137, endPoint x: 591, endPoint y: 134, distance: 55.8
click at [593, 136] on div "Ruby" at bounding box center [678, 138] width 171 height 22
type input "Bella"
click at [637, 206] on span "Start tasks" at bounding box center [650, 206] width 38 height 12
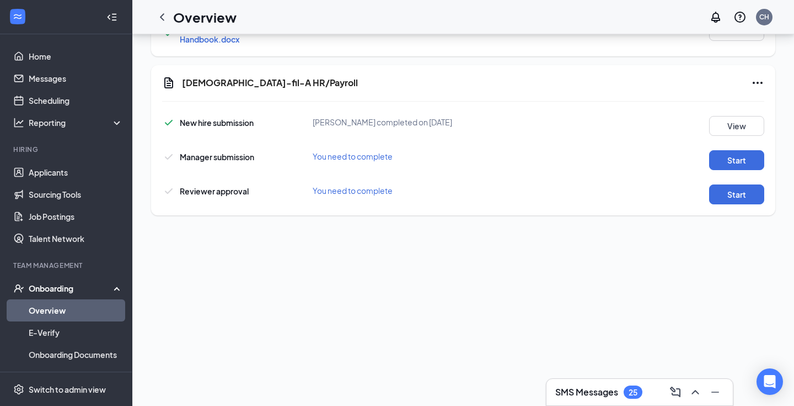
scroll to position [243, 0]
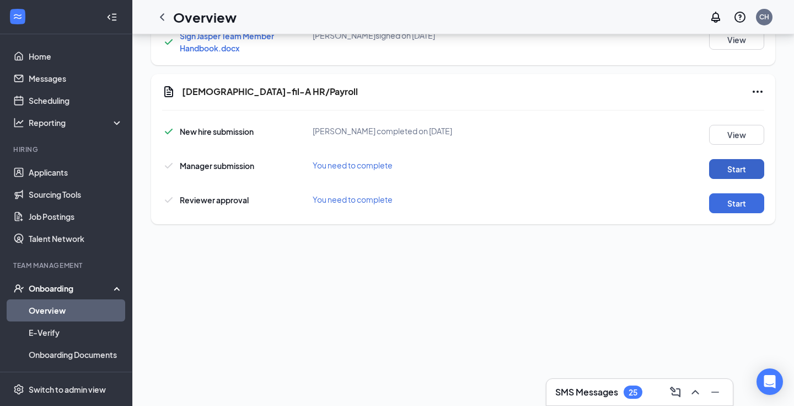
click at [754, 169] on button "Start" at bounding box center [736, 169] width 55 height 20
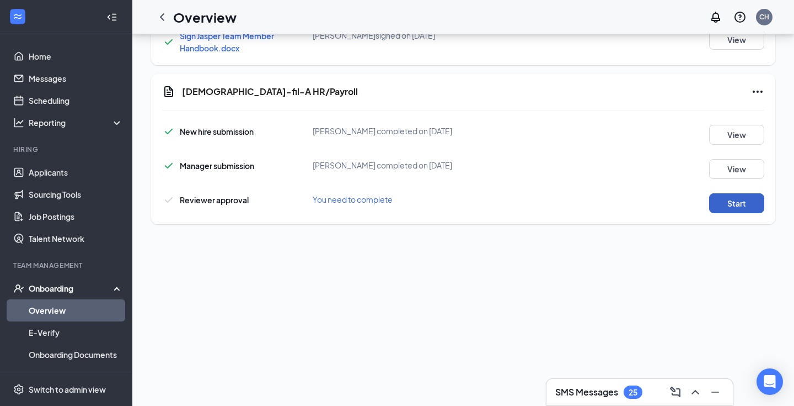
click at [743, 210] on button "Start" at bounding box center [736, 203] width 55 height 20
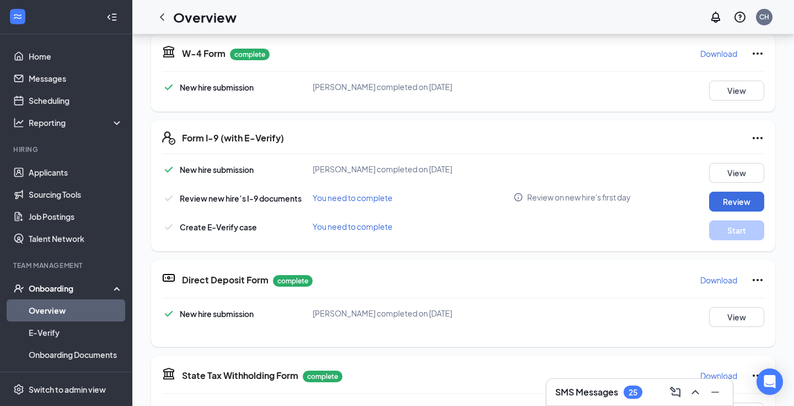
scroll to position [0, 0]
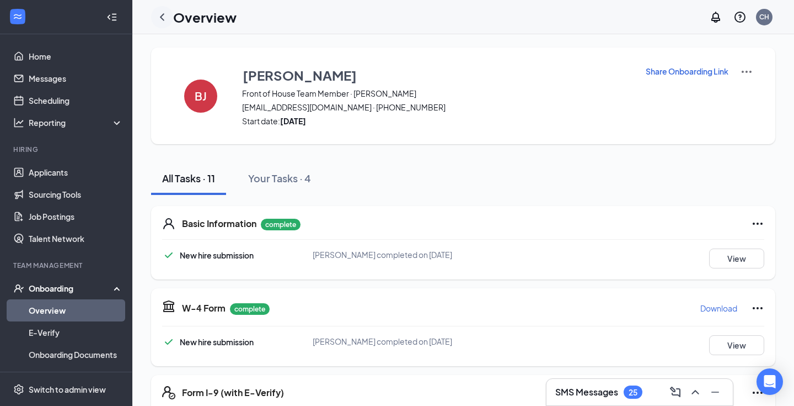
click at [164, 18] on icon "ChevronLeft" at bounding box center [162, 16] width 13 height 13
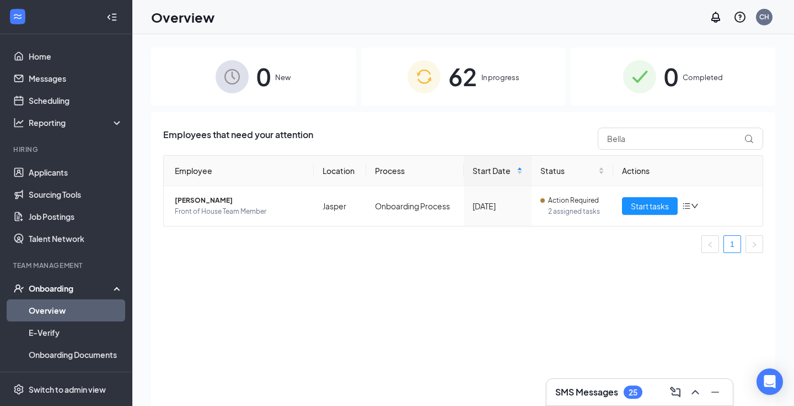
click at [671, 150] on div "Employees that need your attention Bella Employee Location Process Start Date S…" at bounding box center [463, 194] width 600 height 134
drag, startPoint x: 667, startPoint y: 138, endPoint x: 527, endPoint y: 118, distance: 141.1
click at [527, 118] on div "Employees that need your attention Bella Employee Location Process Start Date S…" at bounding box center [463, 272] width 625 height 321
type input "H"
type input "Jaylynn"
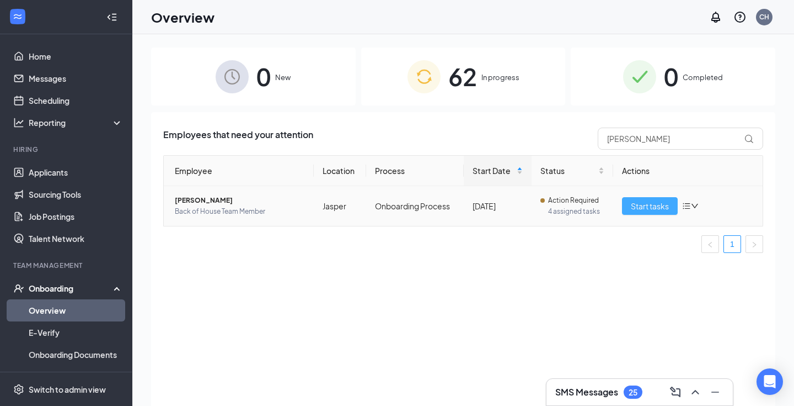
click at [661, 208] on span "Start tasks" at bounding box center [650, 206] width 38 height 12
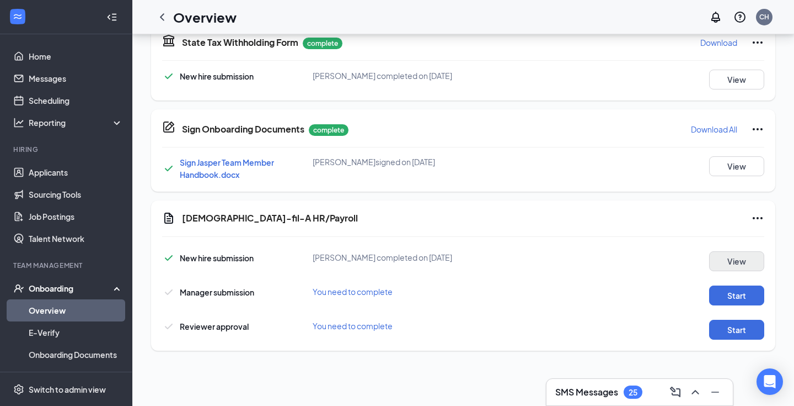
scroll to position [530, 0]
click at [733, 297] on button "Start" at bounding box center [736, 296] width 55 height 20
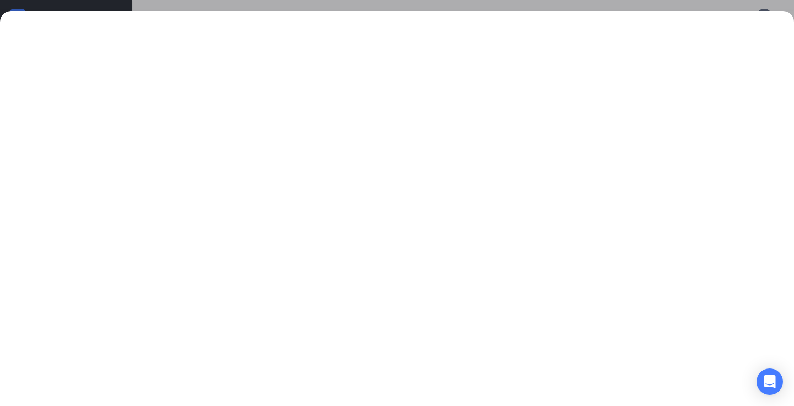
scroll to position [554, 0]
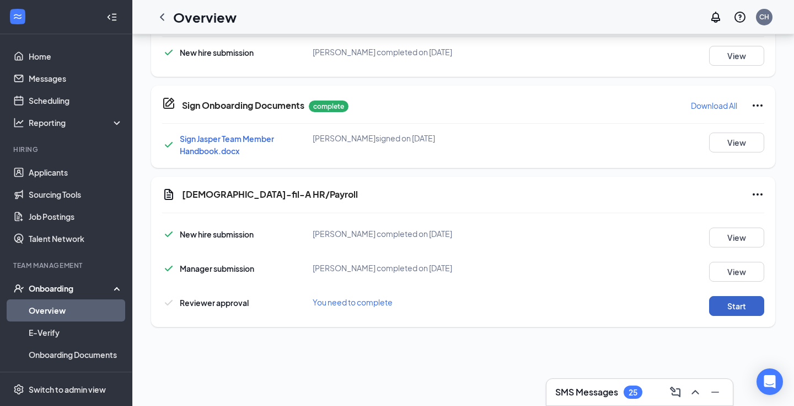
click at [735, 303] on button "Start" at bounding box center [736, 306] width 55 height 20
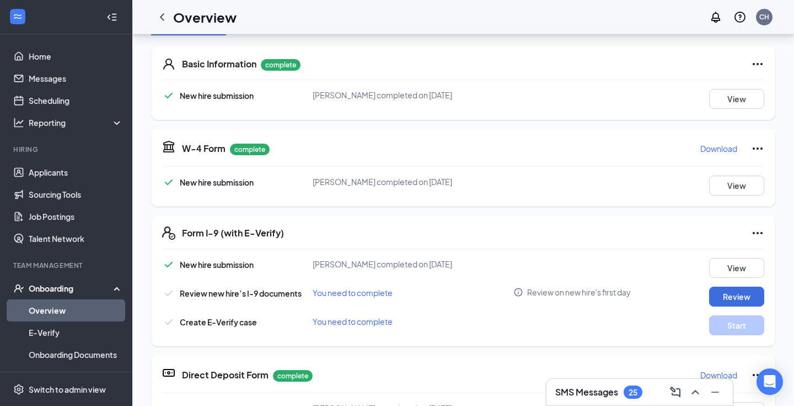
scroll to position [0, 0]
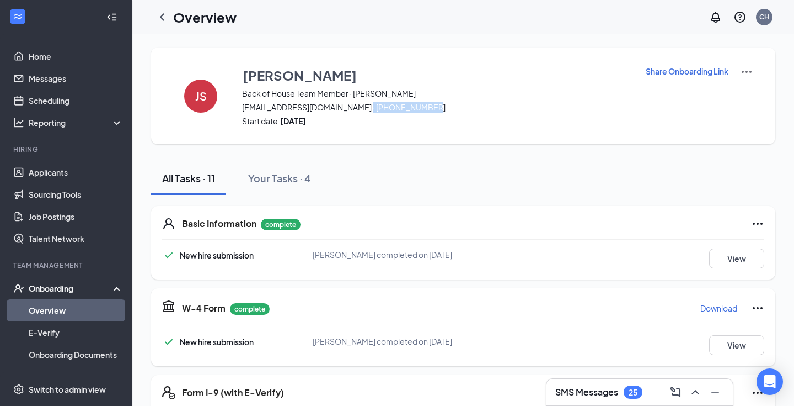
drag, startPoint x: 365, startPoint y: 108, endPoint x: 423, endPoint y: 111, distance: 58.0
click at [423, 111] on span "jaylynnschanerman@yahoo.com · (470) 533-3773" at bounding box center [437, 107] width 390 height 11
copy span "(470) 533-3773"
click at [164, 13] on icon "ChevronLeft" at bounding box center [162, 16] width 13 height 13
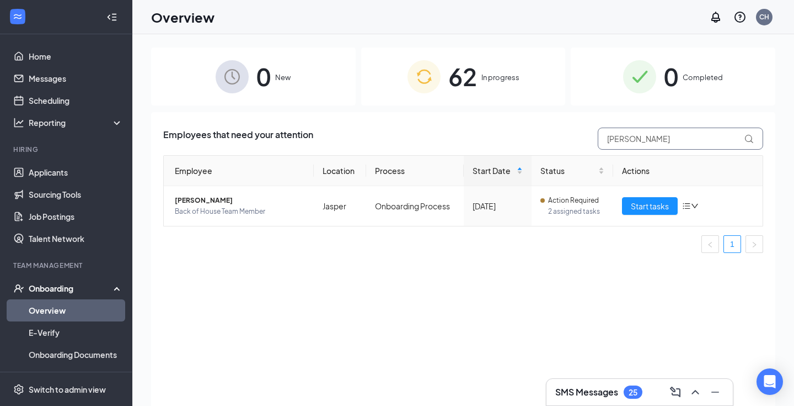
drag, startPoint x: 658, startPoint y: 146, endPoint x: 504, endPoint y: 140, distance: 154.0
click at [504, 140] on div "Employees that need your attention Jaylynn" at bounding box center [463, 138] width 600 height 22
type input "[PERSON_NAME]"
click at [650, 205] on span "Start tasks" at bounding box center [650, 206] width 38 height 12
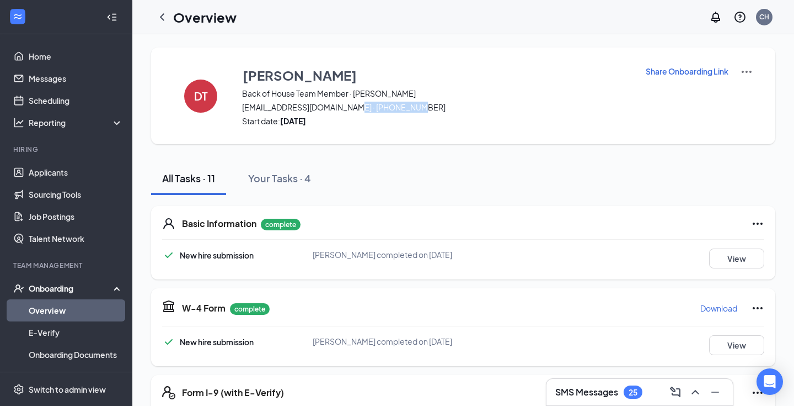
drag, startPoint x: 356, startPoint y: 109, endPoint x: 420, endPoint y: 110, distance: 63.5
click at [420, 110] on span "dtodd138190116@gmail.com · (678) 492-9434" at bounding box center [437, 107] width 390 height 11
copy span "(678) 492-9434"
